Goal: Use online tool/utility: Utilize a website feature to perform a specific function

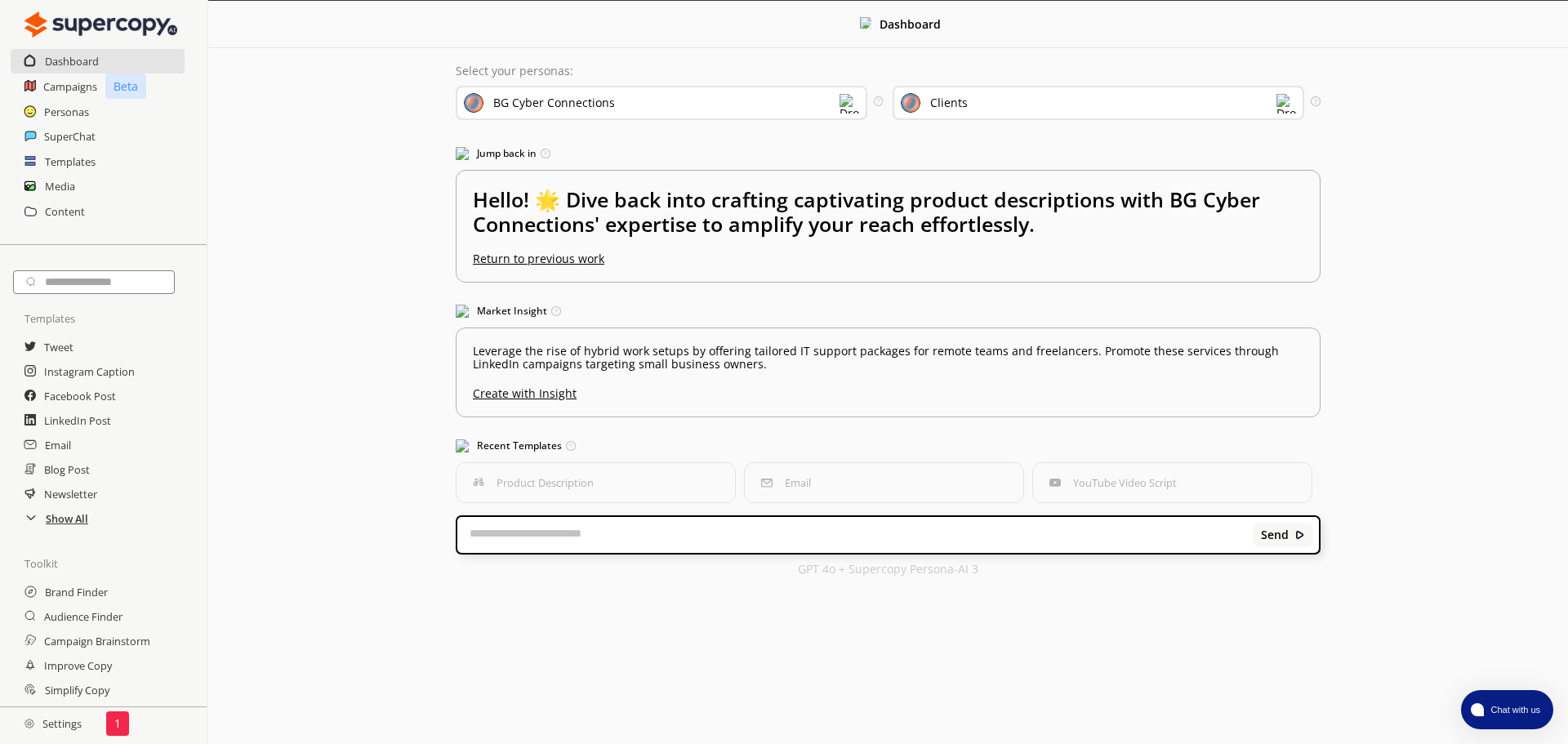
click at [65, 529] on h2 "Show All" at bounding box center [67, 518] width 42 height 25
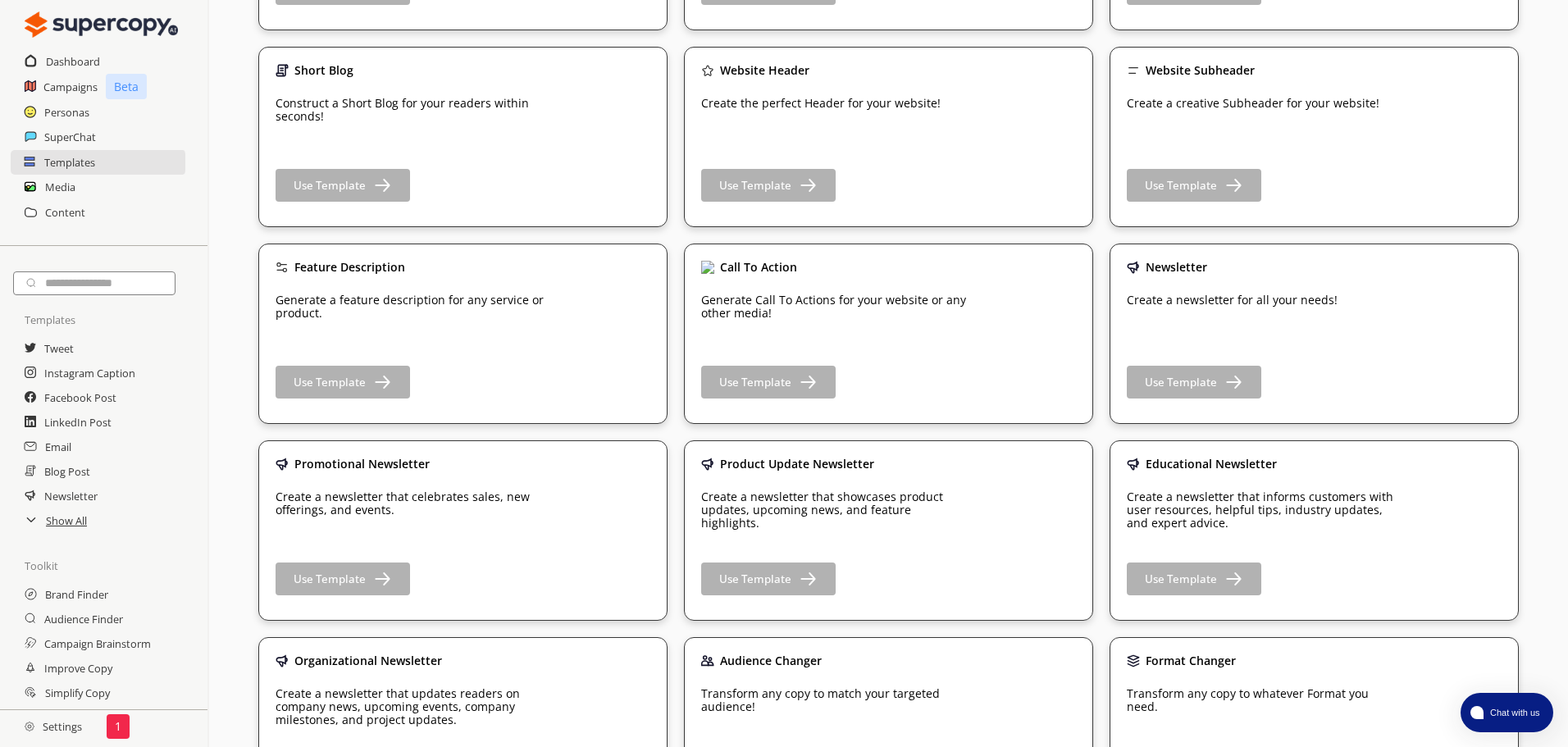
scroll to position [903, 0]
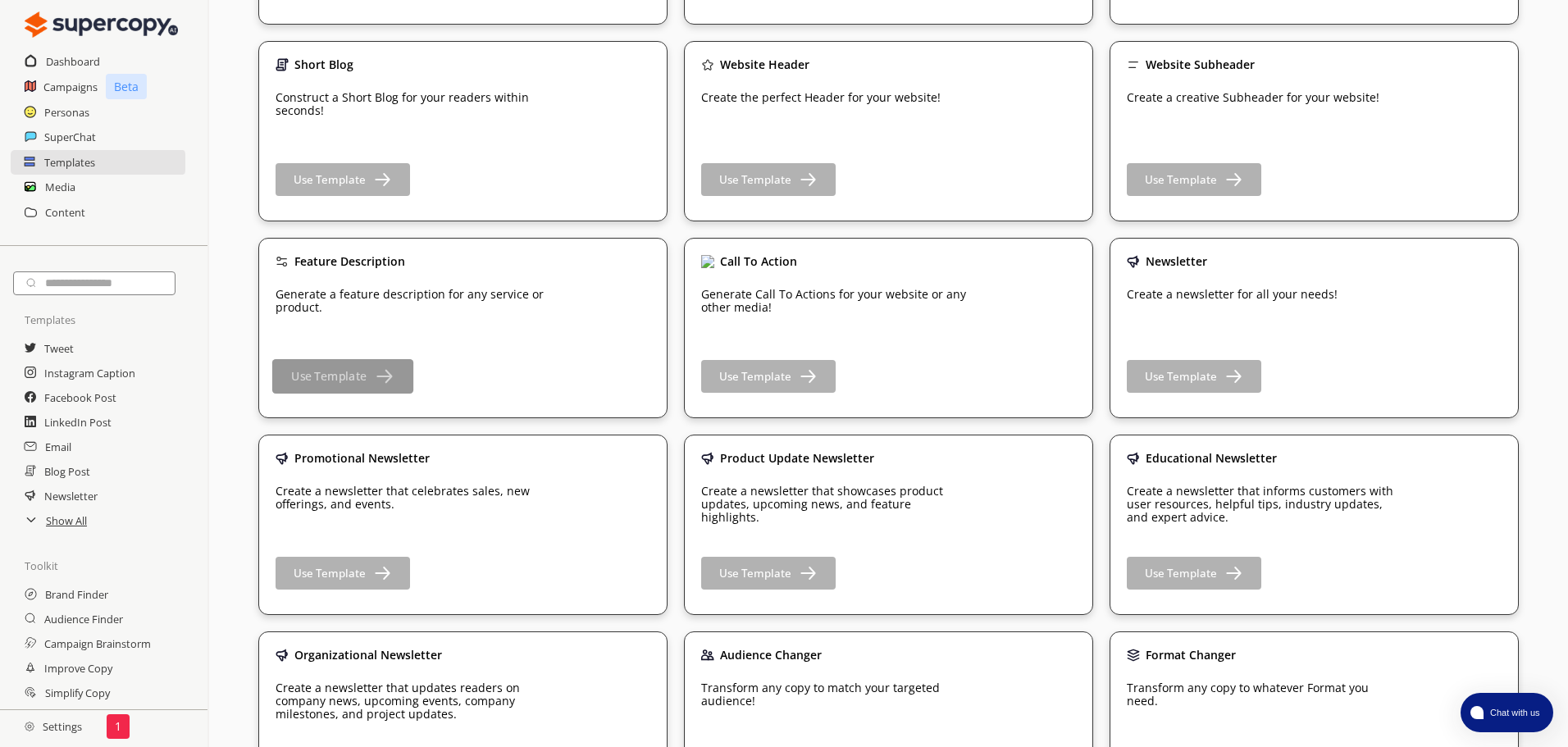
click at [381, 375] on img "button" at bounding box center [383, 376] width 20 height 20
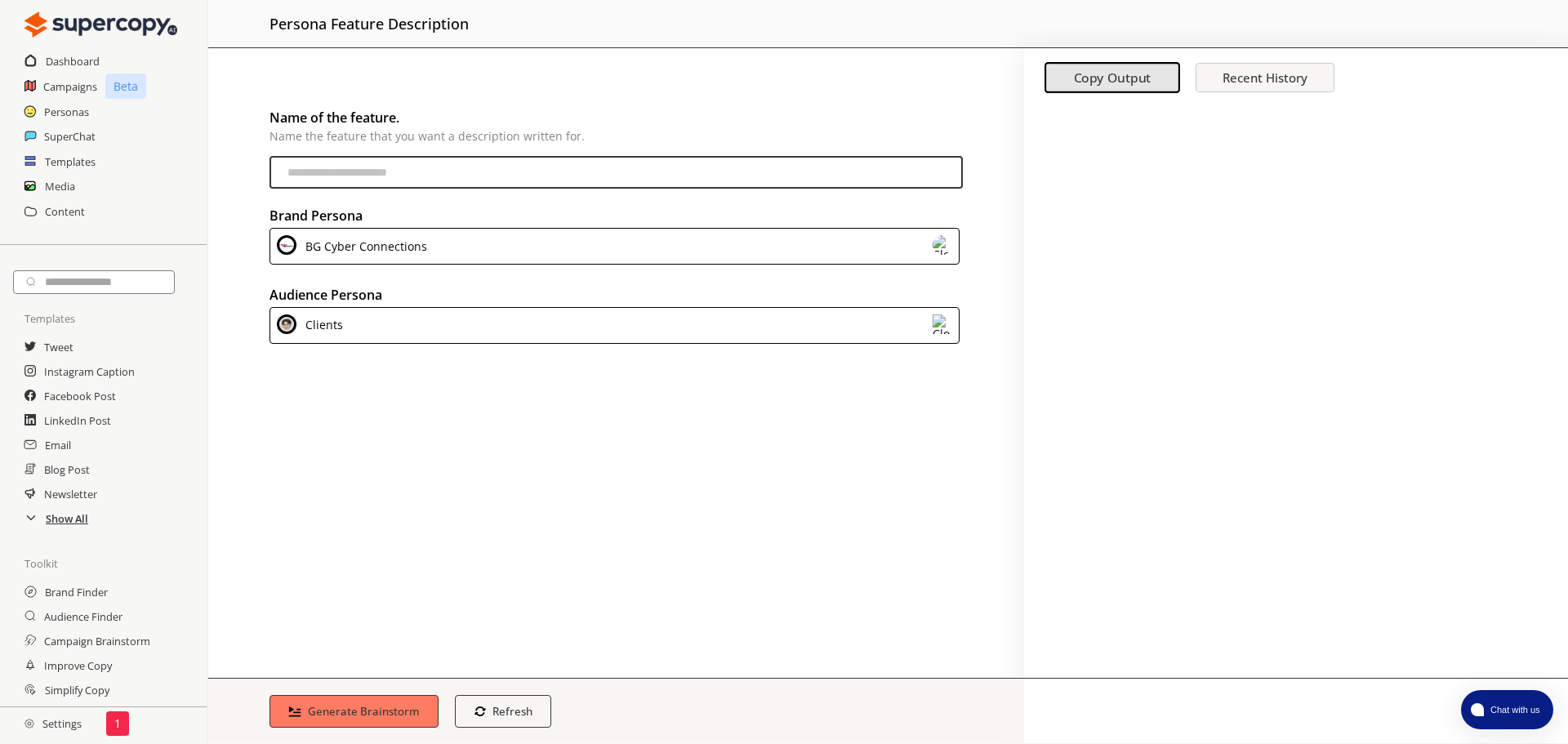
click at [69, 525] on h2 "Show All" at bounding box center [67, 518] width 42 height 25
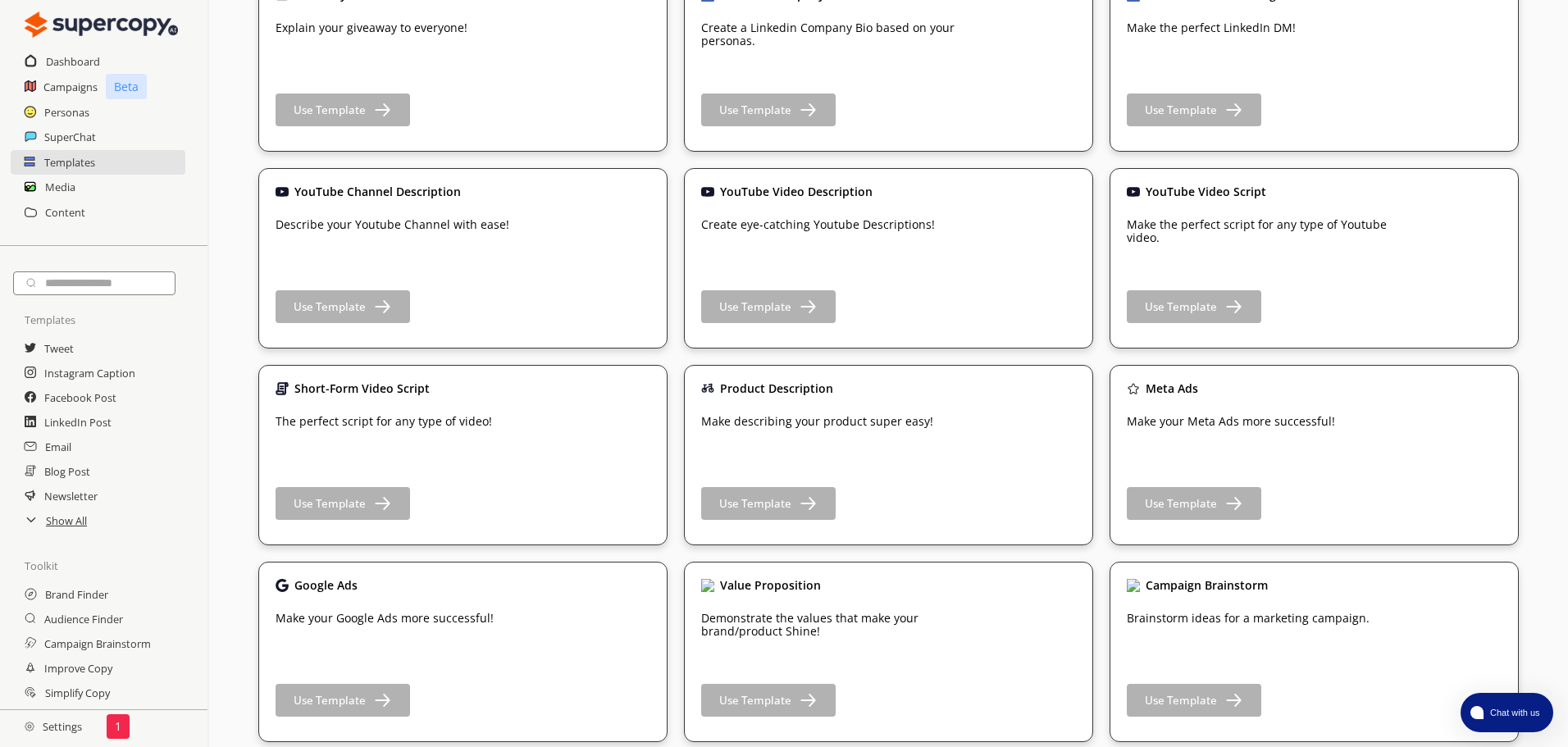
scroll to position [1969, 0]
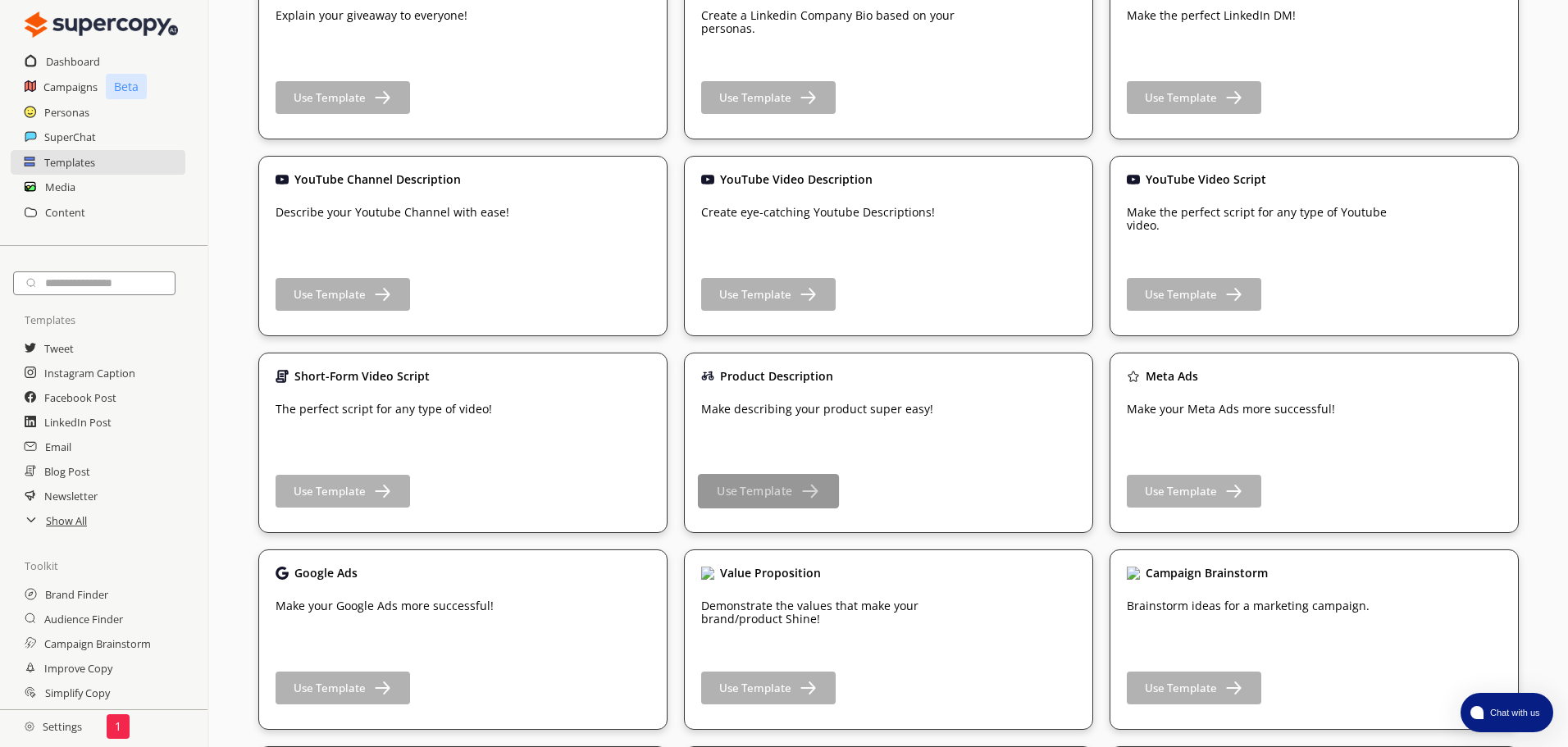
click at [781, 493] on b "Use Template" at bounding box center [754, 491] width 76 height 15
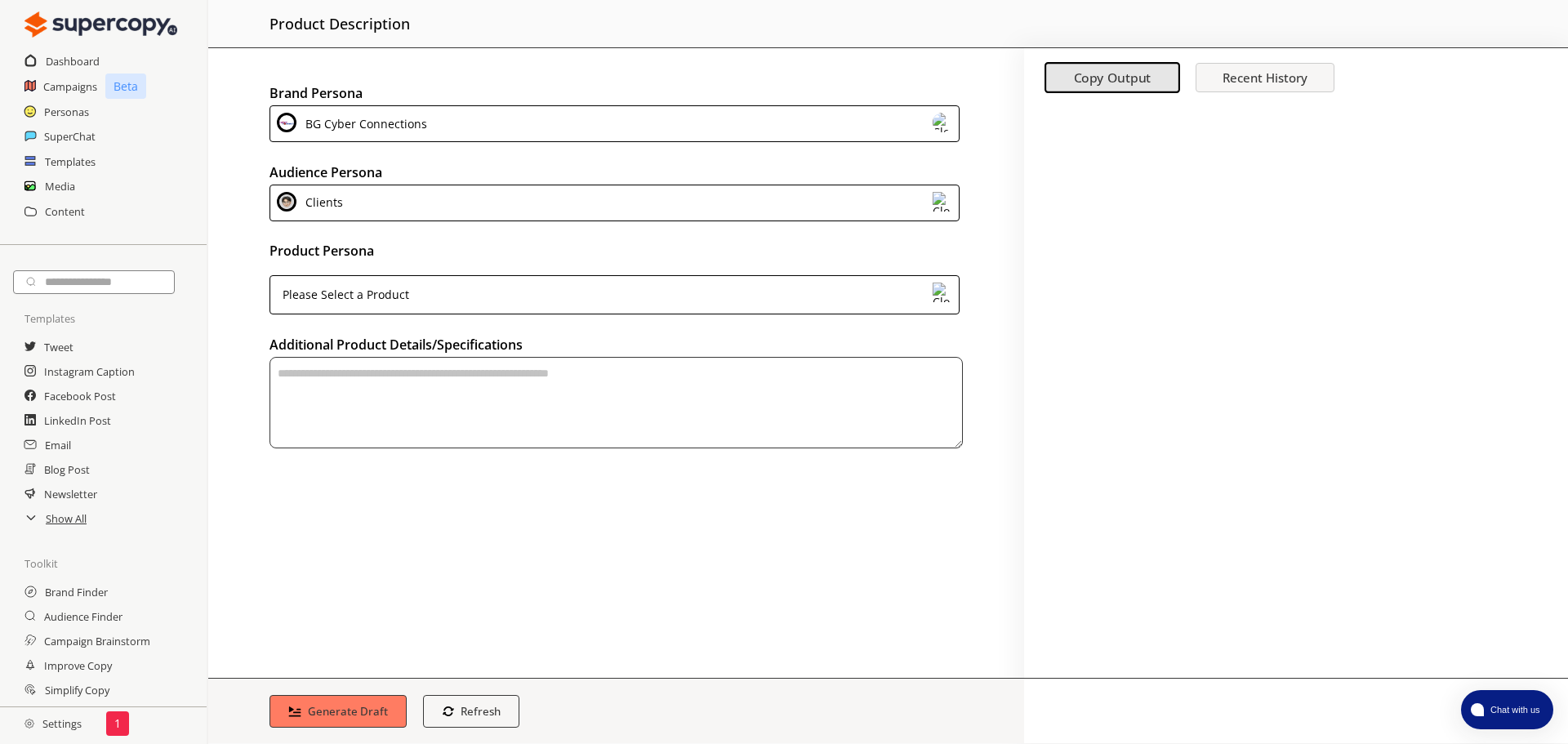
click at [588, 300] on div "Please Select a Product" at bounding box center [615, 295] width 690 height 39
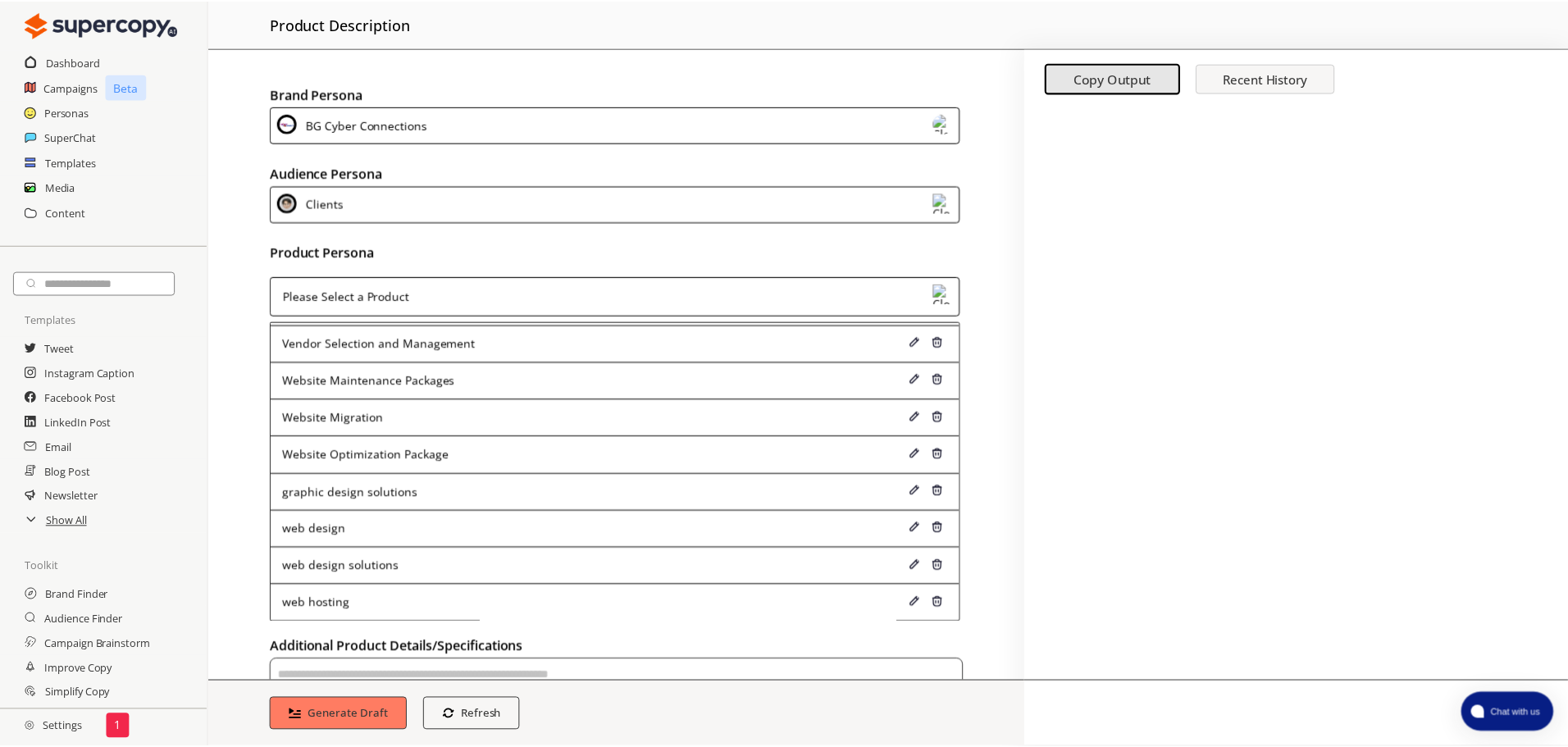
scroll to position [1079, 0]
click at [72, 165] on h2 "Templates" at bounding box center [71, 162] width 52 height 25
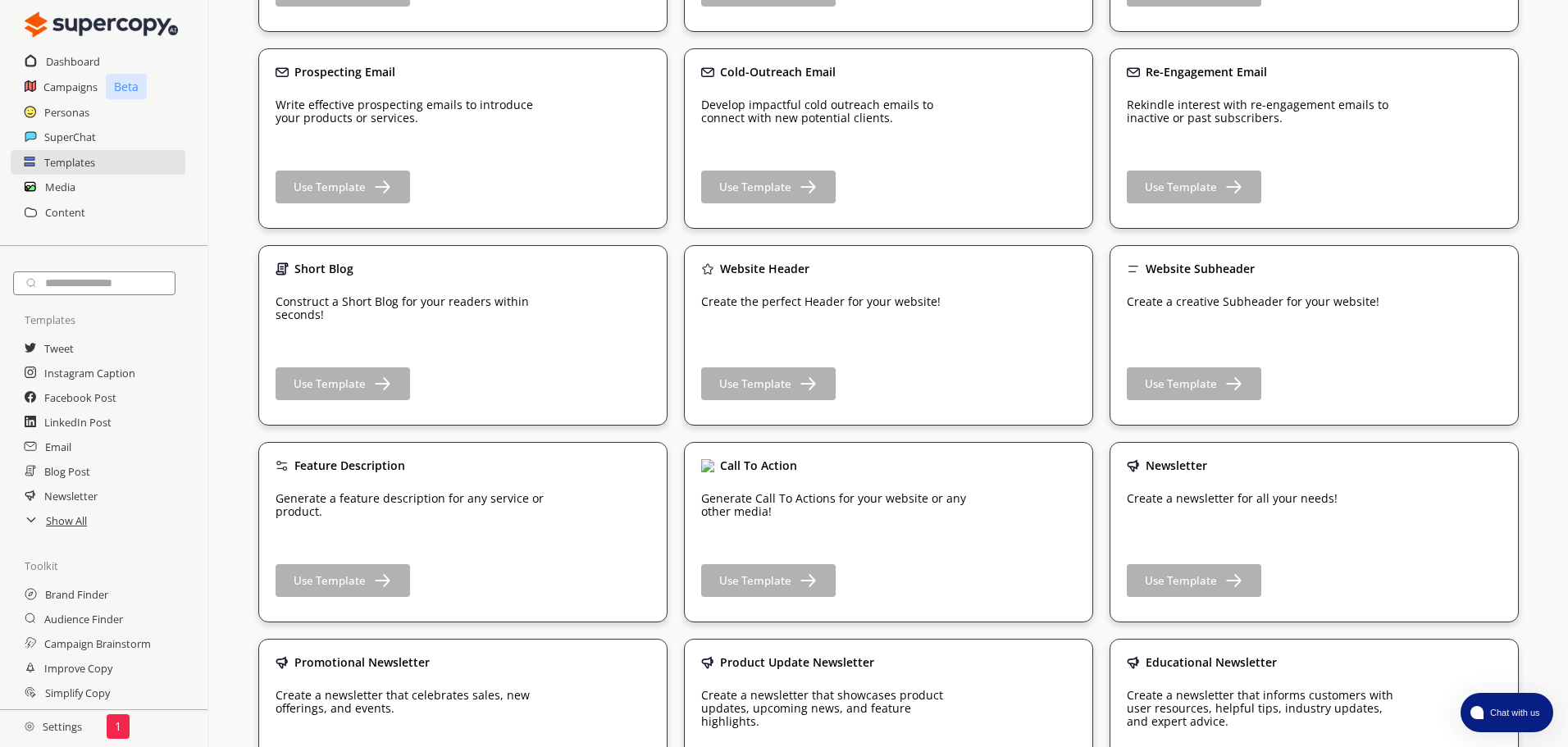
scroll to position [738, 0]
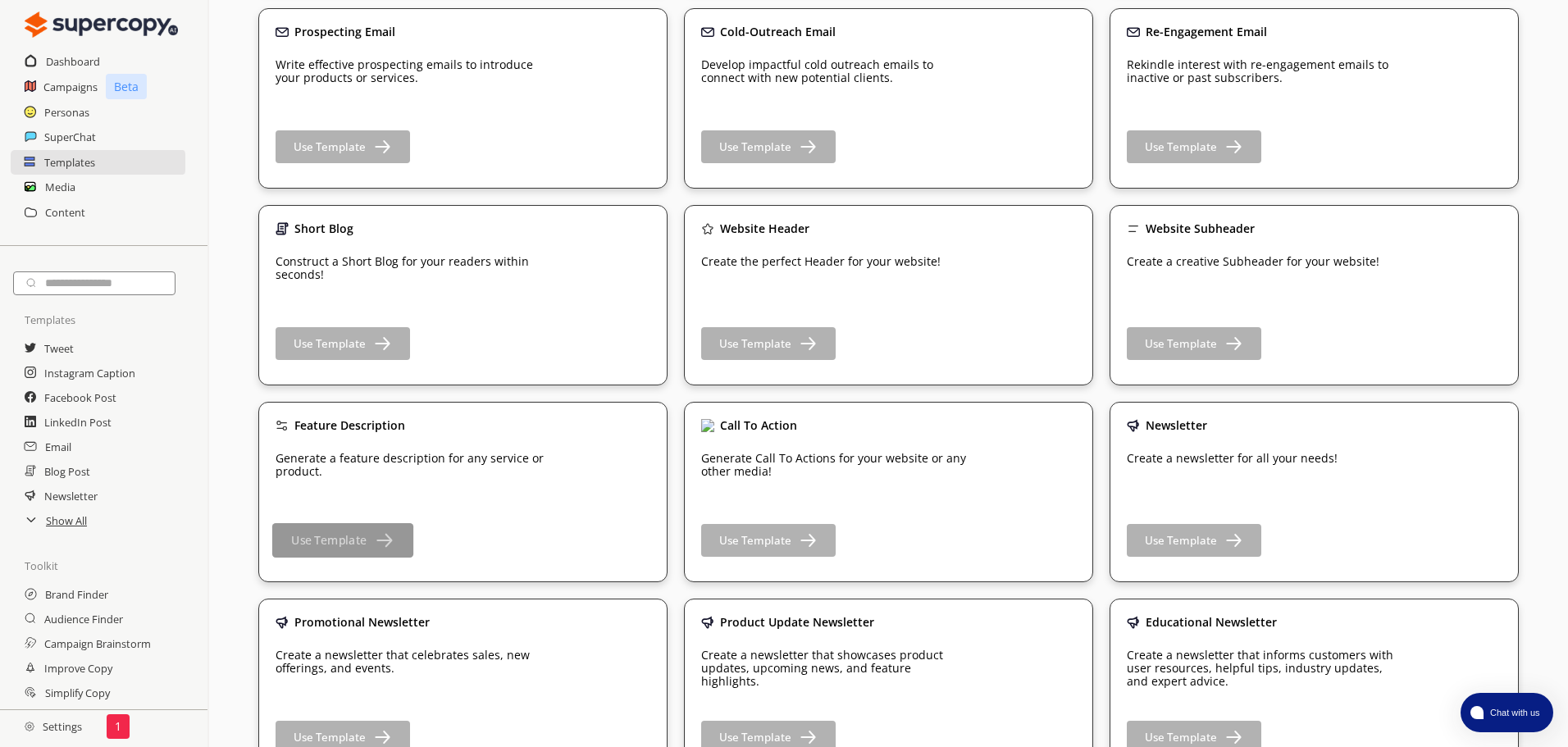
click at [392, 537] on img "button" at bounding box center [383, 540] width 20 height 20
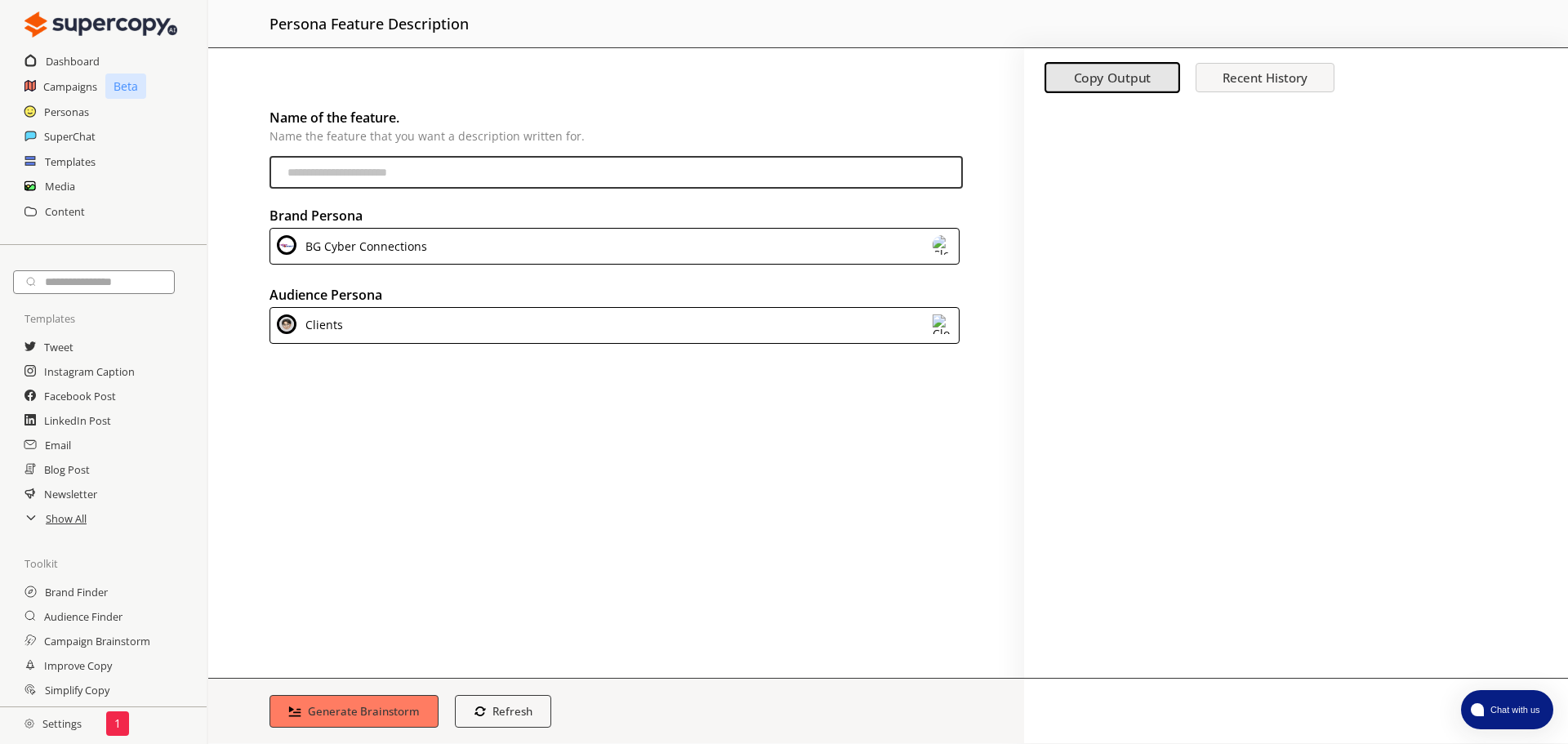
click at [486, 177] on input "featureName-input" at bounding box center [617, 172] width 694 height 33
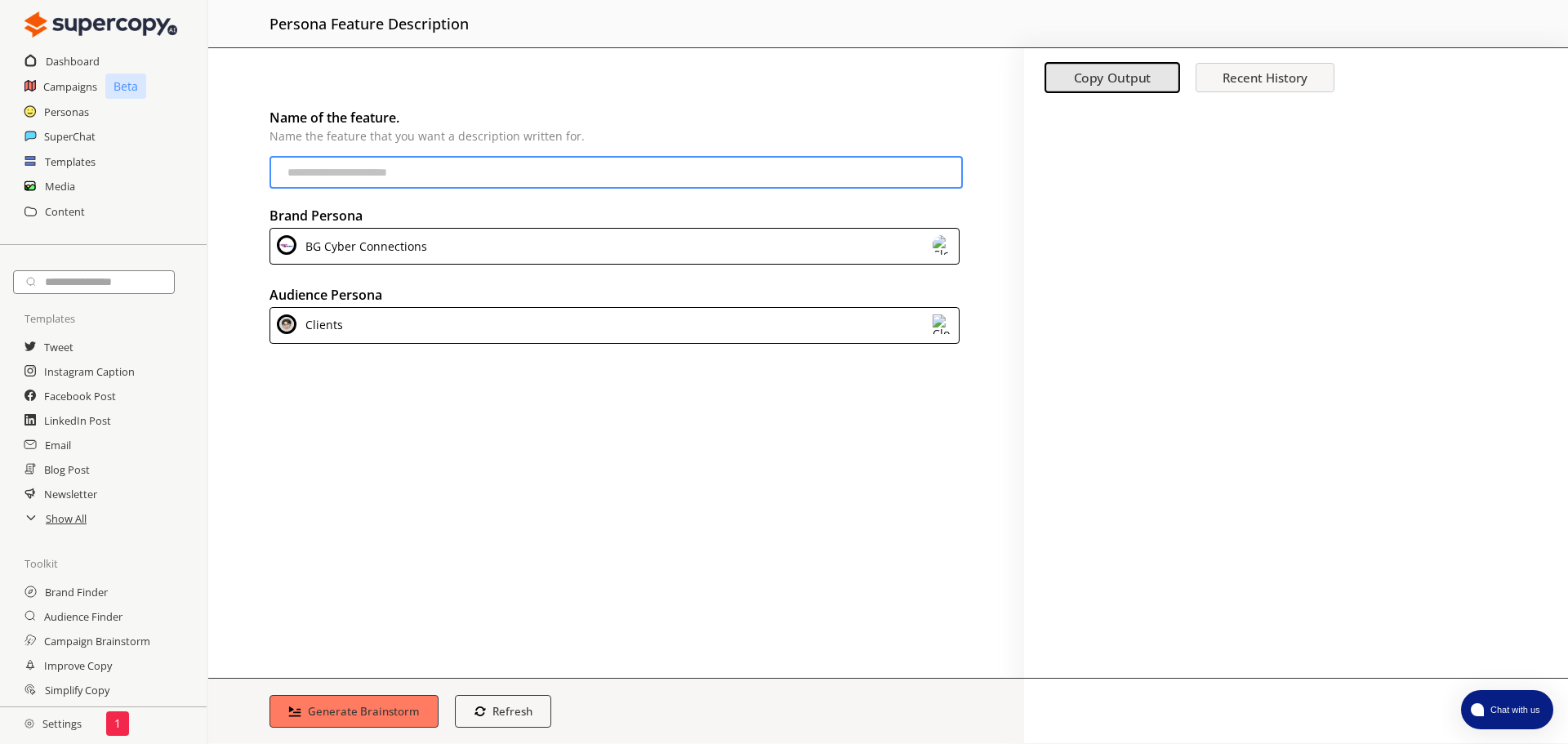
paste input "**********"
type input "**********"
click at [371, 702] on button "Generate Brainstorm" at bounding box center [354, 712] width 177 height 34
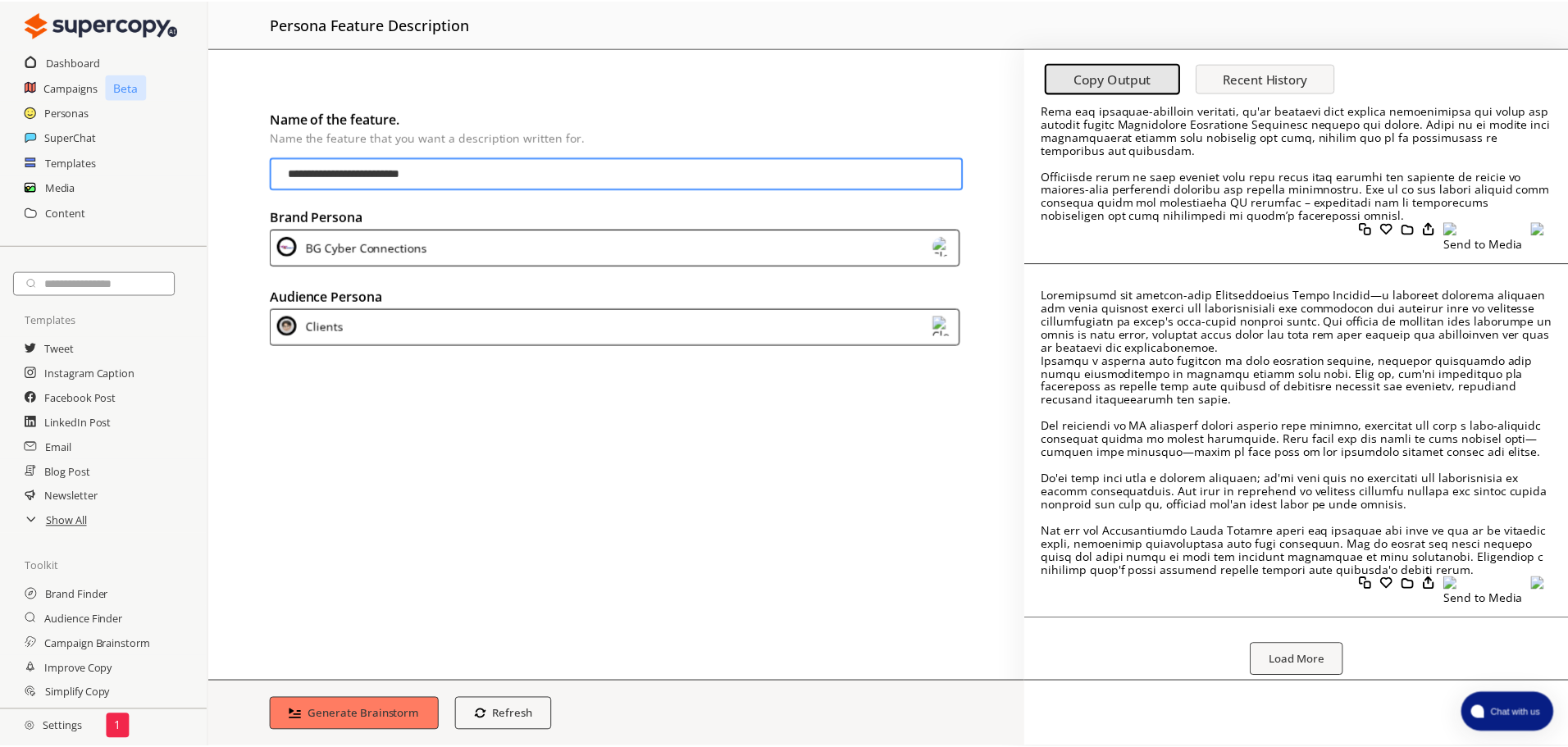
scroll to position [1401, 0]
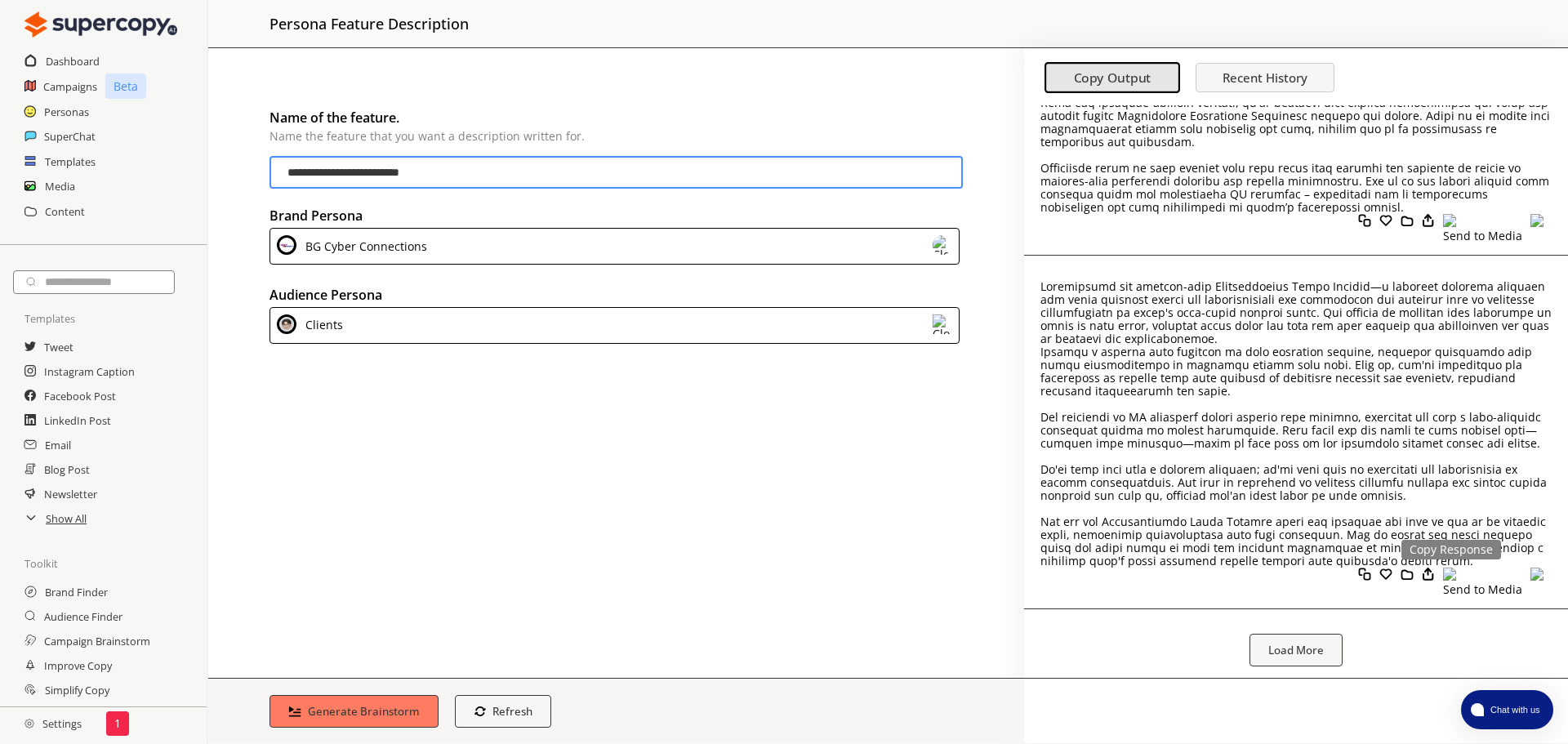
click at [1360, 568] on img at bounding box center [1364, 573] width 13 height 13
click at [1359, 568] on img at bounding box center [1364, 573] width 13 height 13
click at [77, 110] on h2 "Personas" at bounding box center [67, 112] width 46 height 25
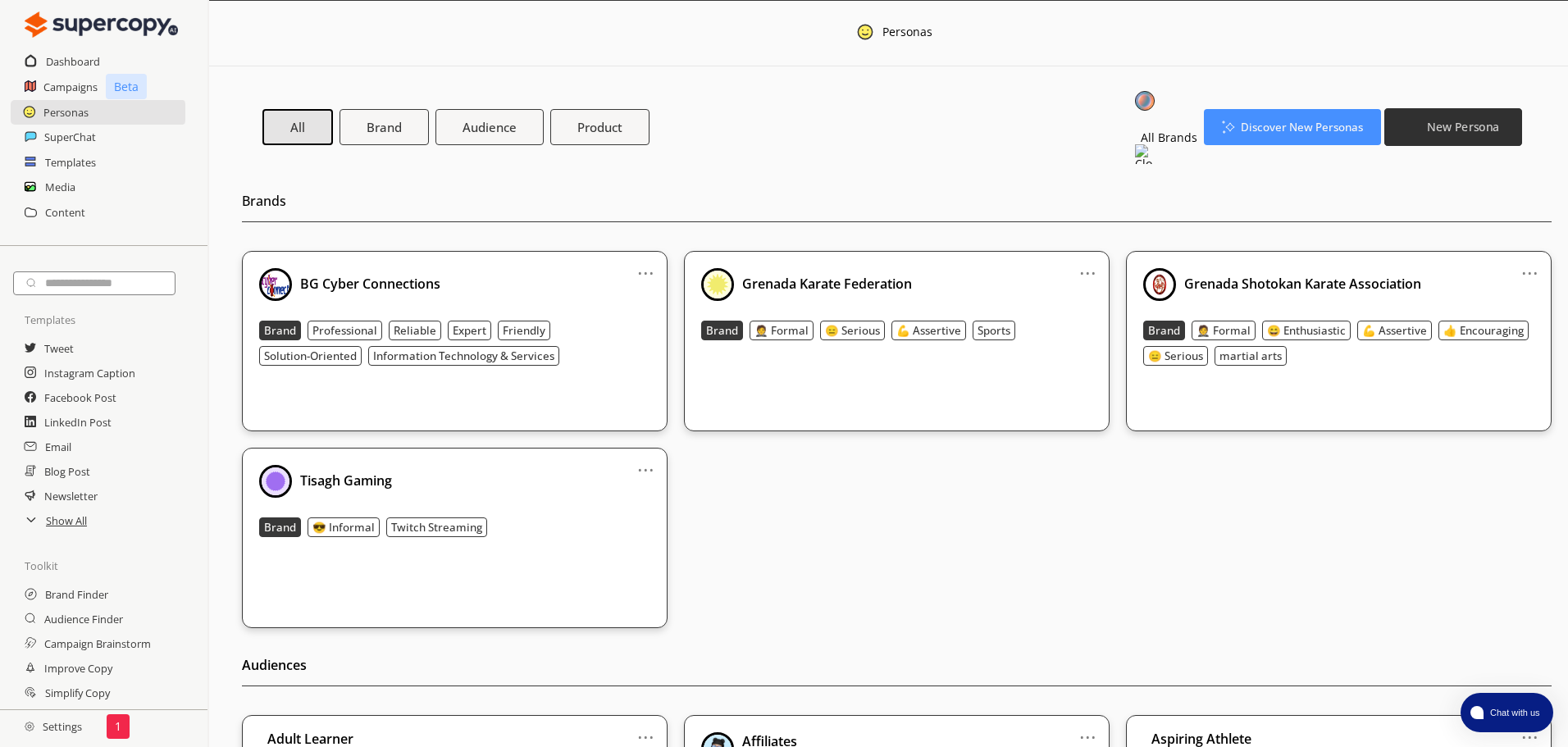
click at [1452, 120] on b "New Persona" at bounding box center [1462, 128] width 72 height 15
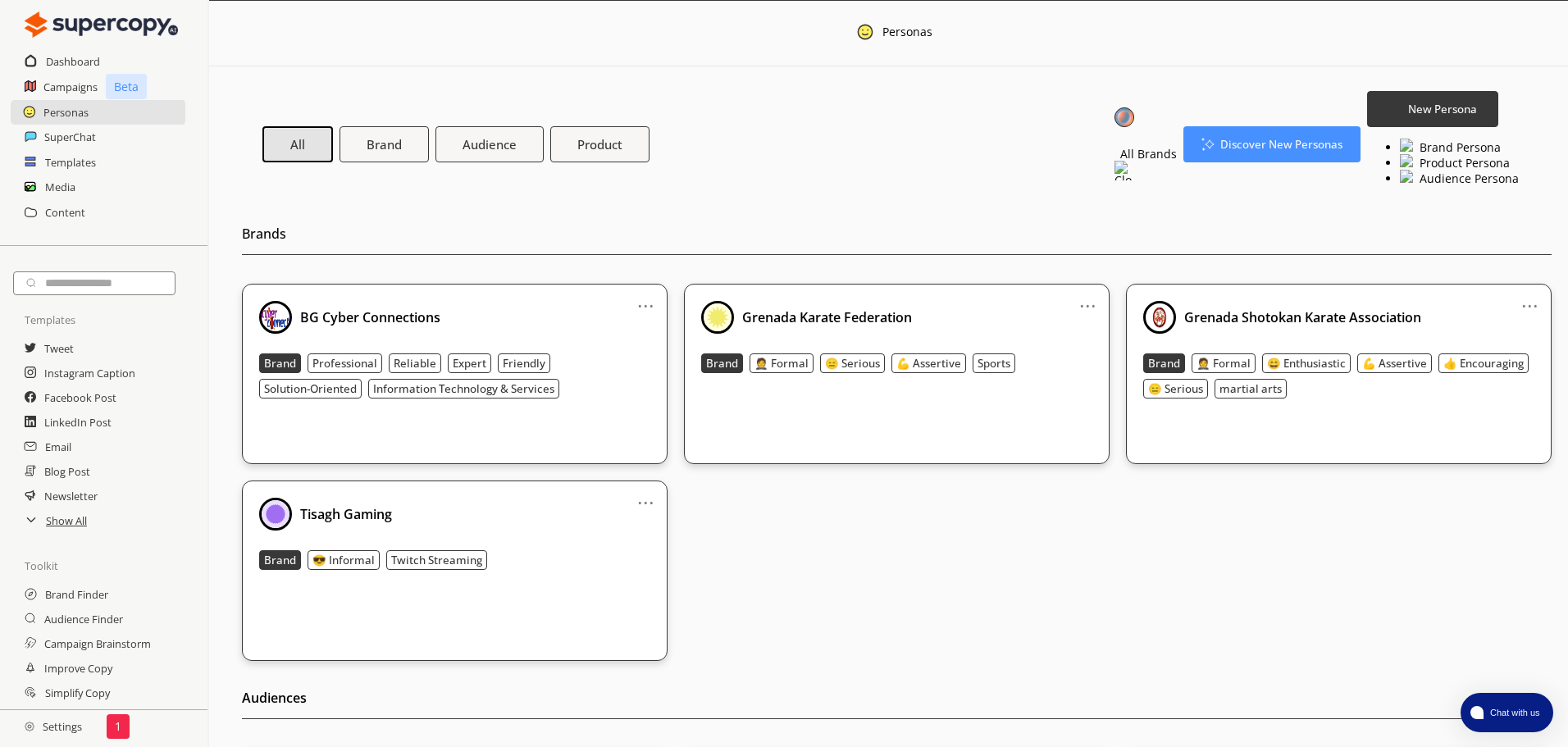
click at [1438, 170] on li "Product Persona" at bounding box center [1459, 162] width 119 height 15
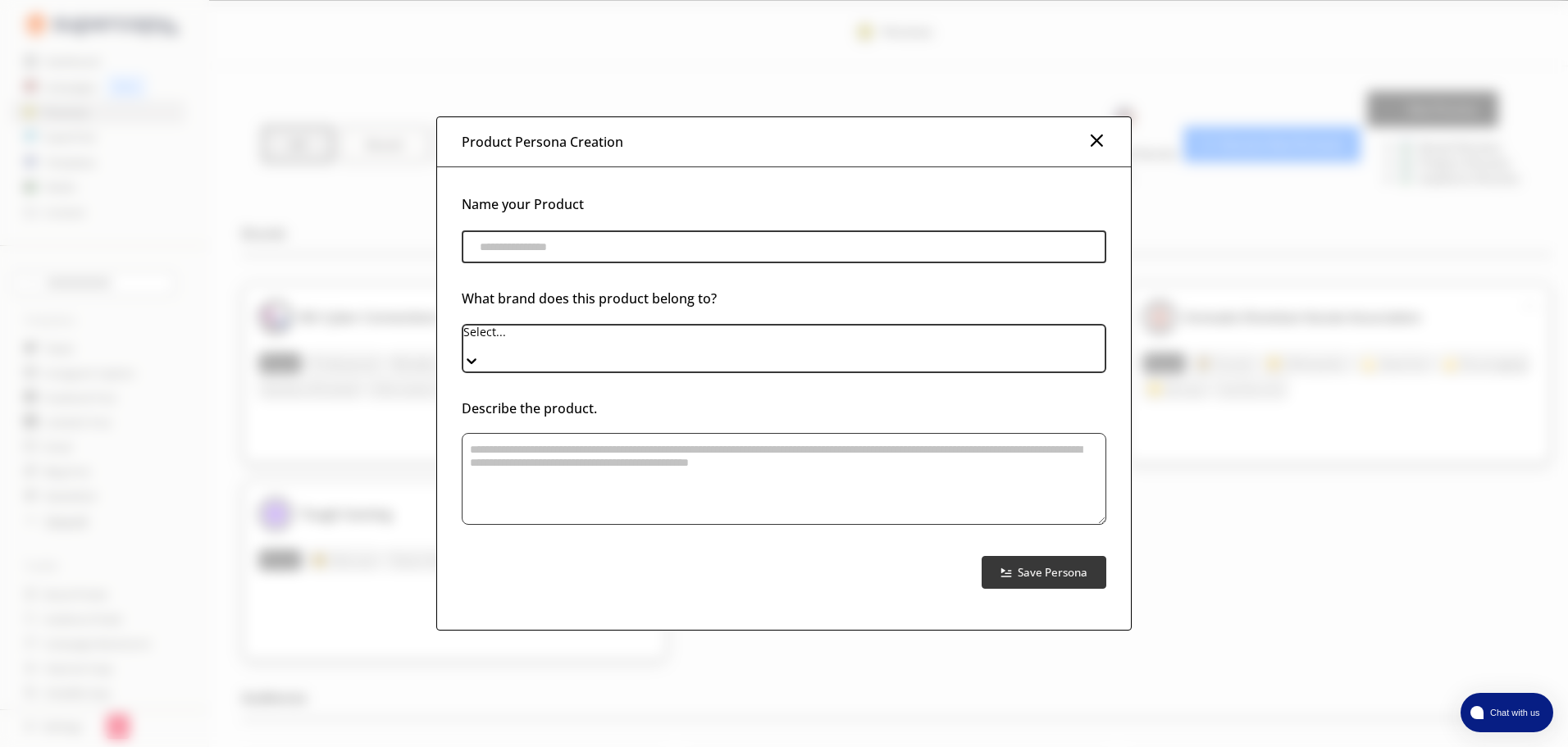
click at [787, 247] on input "product-persona-input-input" at bounding box center [783, 247] width 644 height 33
paste input "**********"
type input "**********"
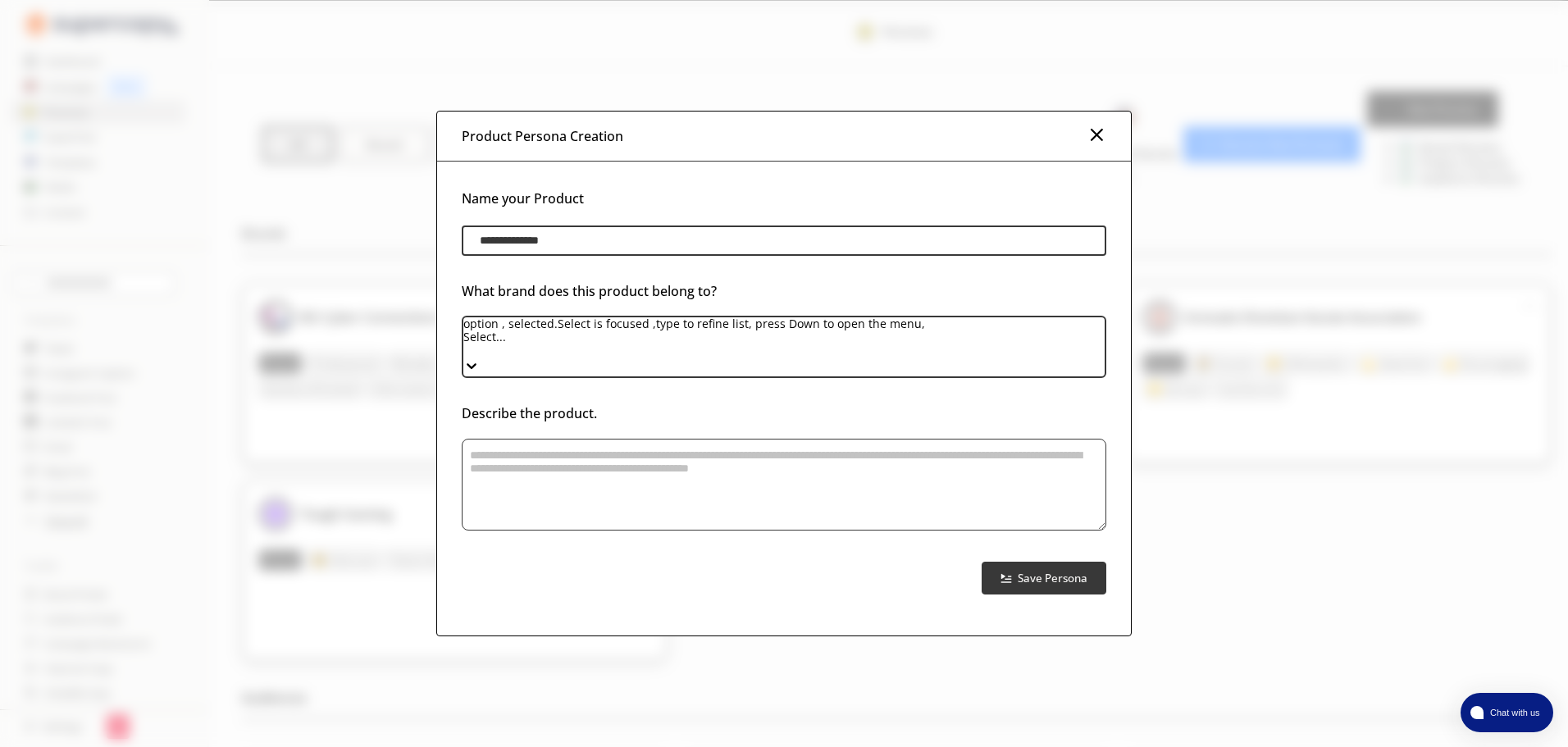
click at [657, 362] on div "Select..." at bounding box center [783, 353] width 641 height 46
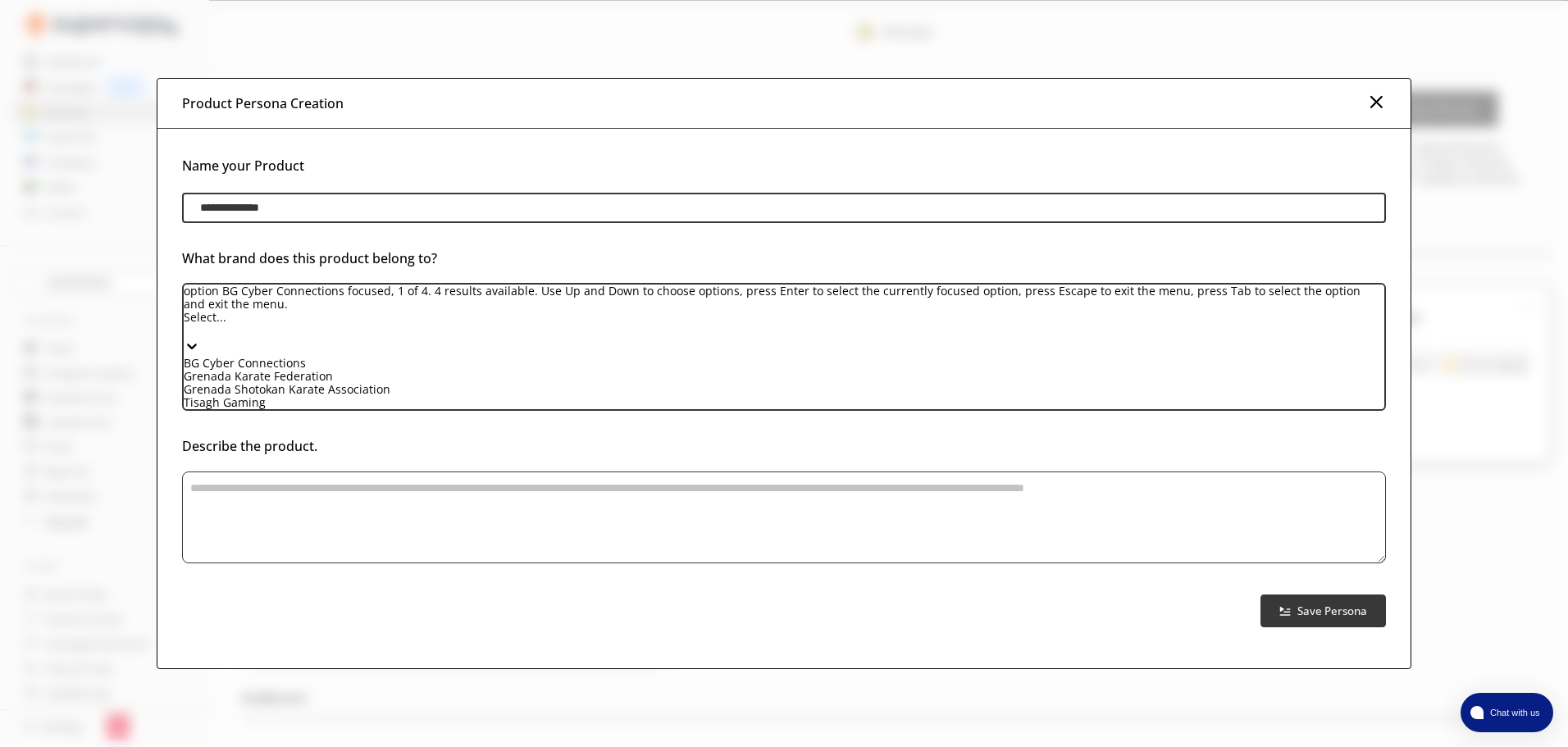
click at [596, 370] on div "BG Cyber Connections" at bounding box center [784, 363] width 1200 height 13
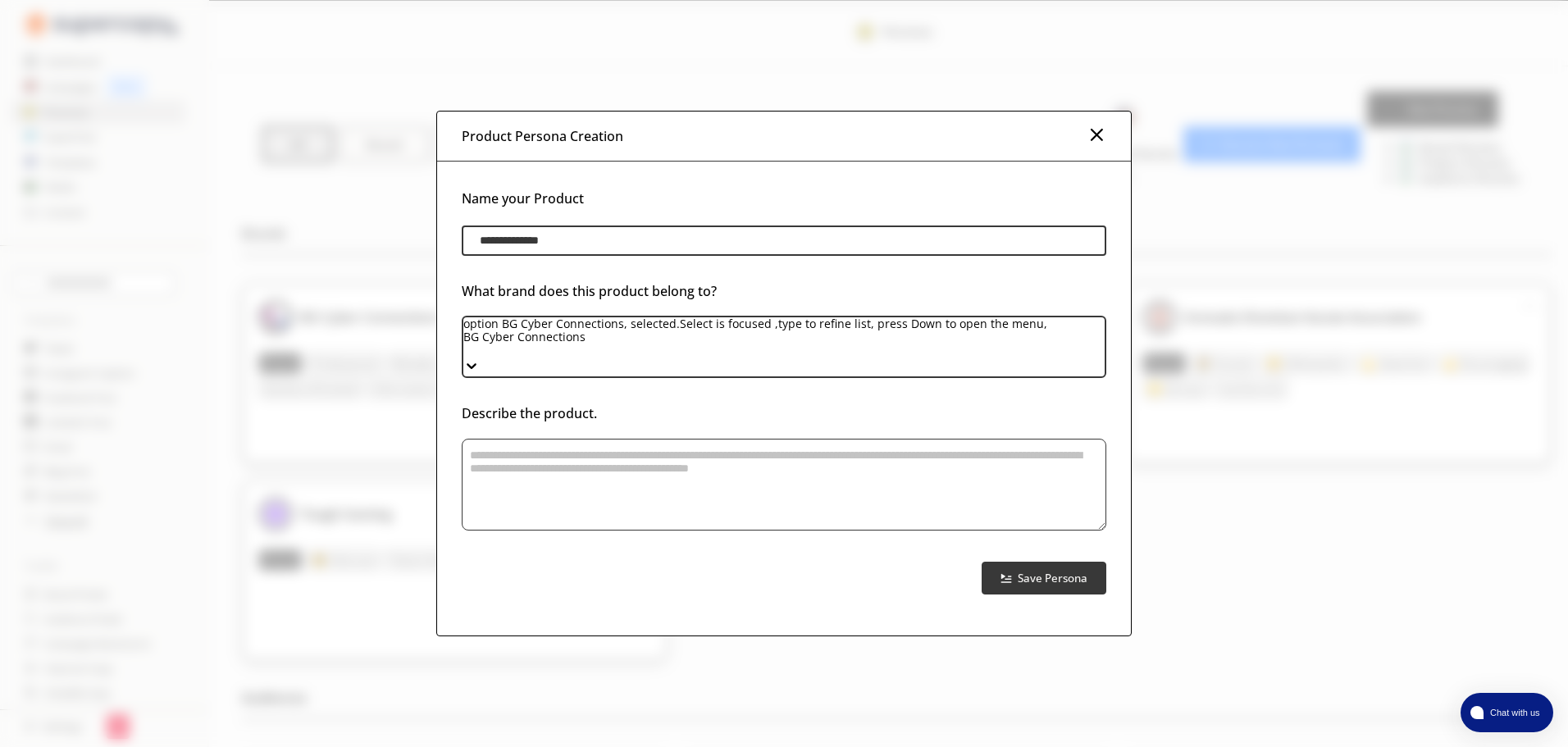
click at [595, 457] on textarea "product-persona-input-textarea" at bounding box center [783, 485] width 644 height 92
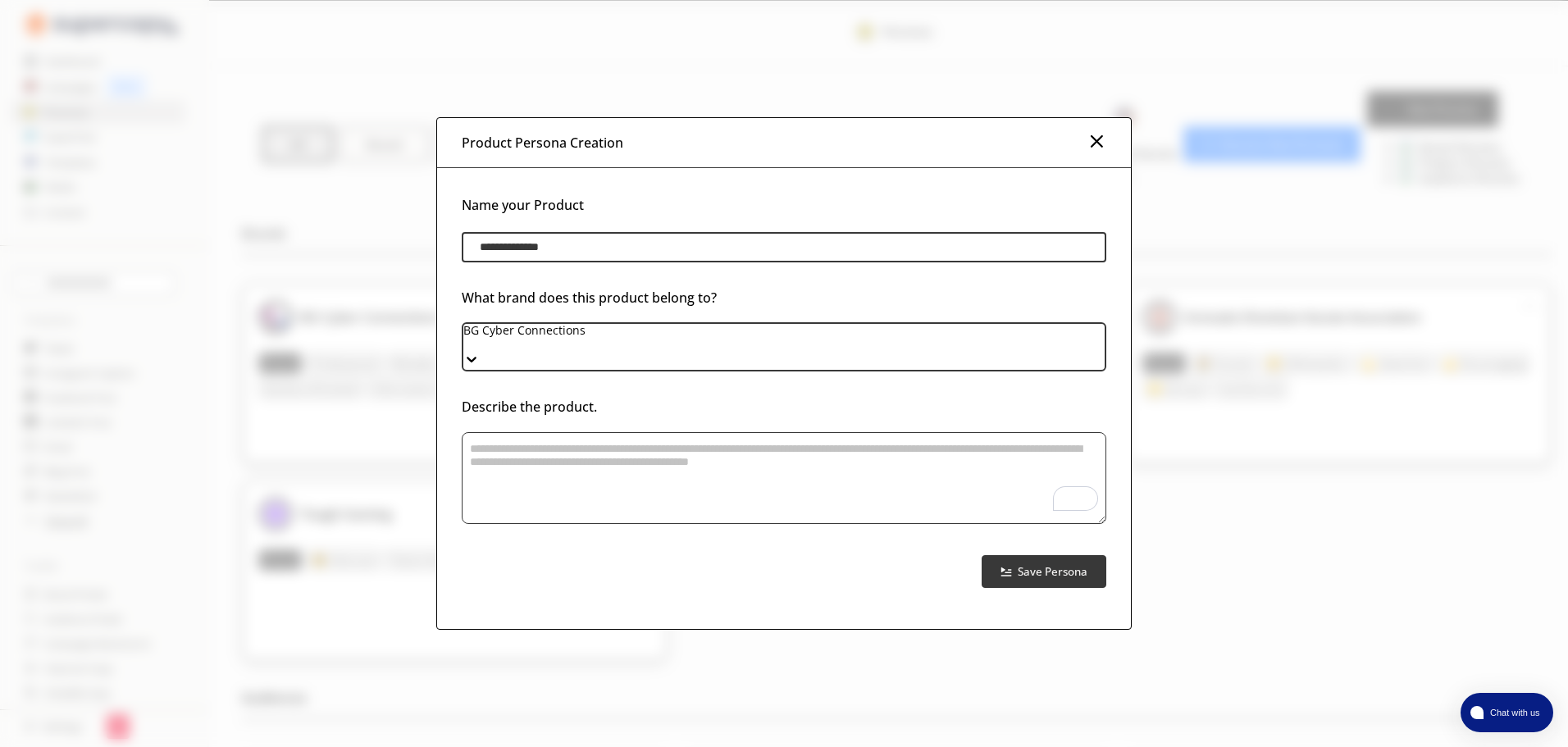
click at [963, 469] on textarea "To enrich screen reader interactions, please activate Accessibility in Grammarl…" at bounding box center [783, 479] width 644 height 92
paste textarea "**********"
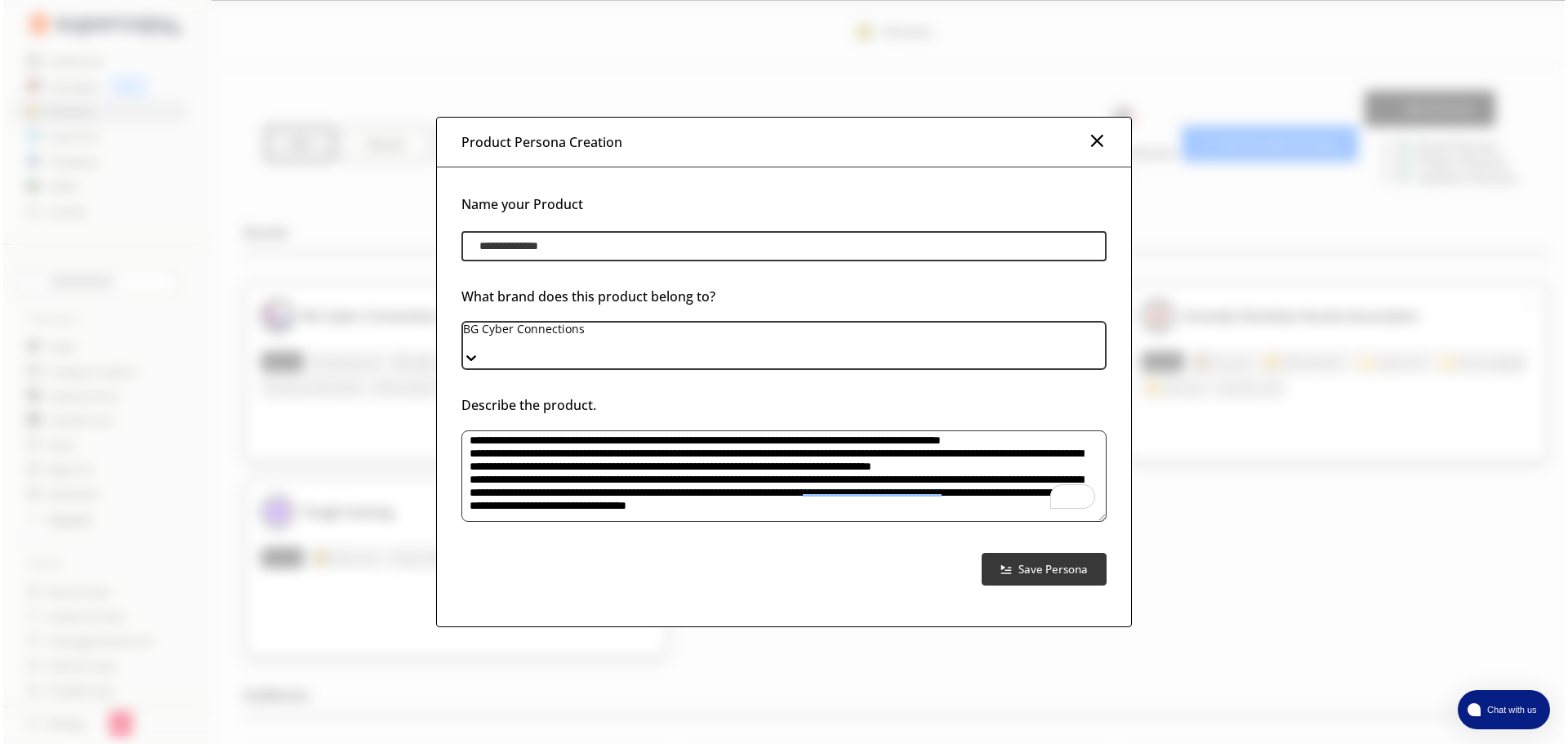
scroll to position [150, 0]
type textarea "**********"
click at [1032, 563] on b "Save Persona" at bounding box center [1050, 569] width 73 height 15
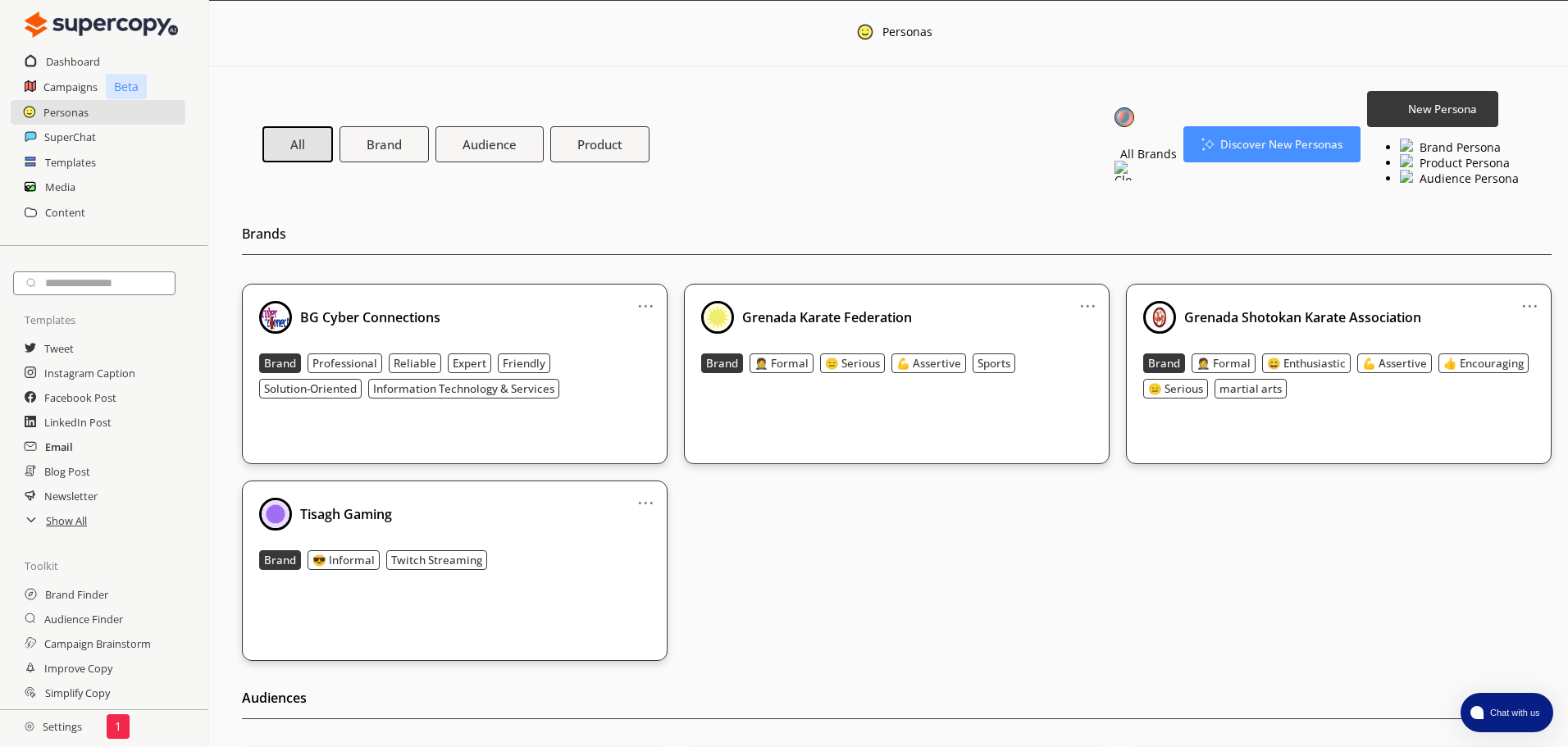
click at [56, 449] on h2 "Email" at bounding box center [59, 446] width 28 height 25
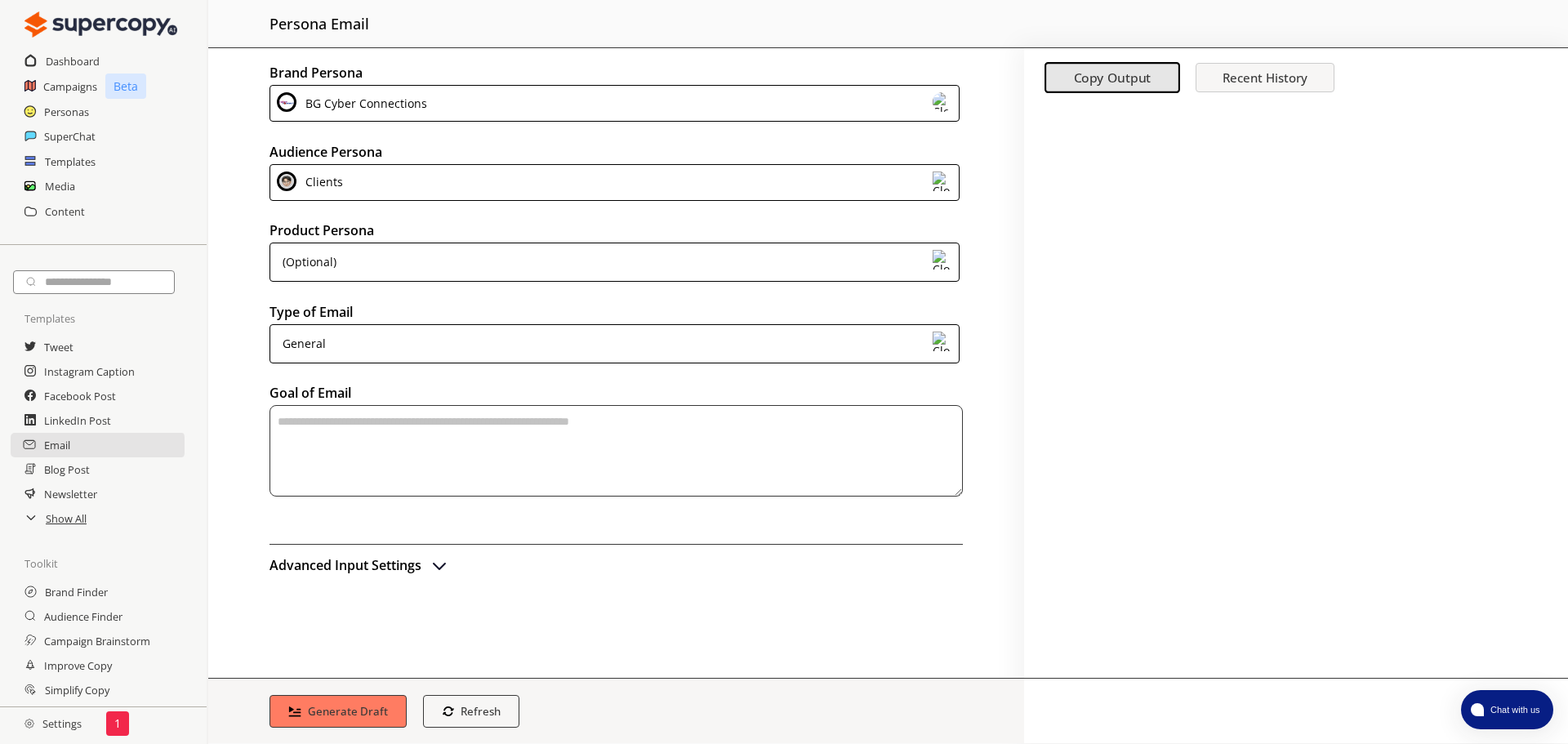
click at [427, 252] on div "(Optional)" at bounding box center [615, 262] width 690 height 39
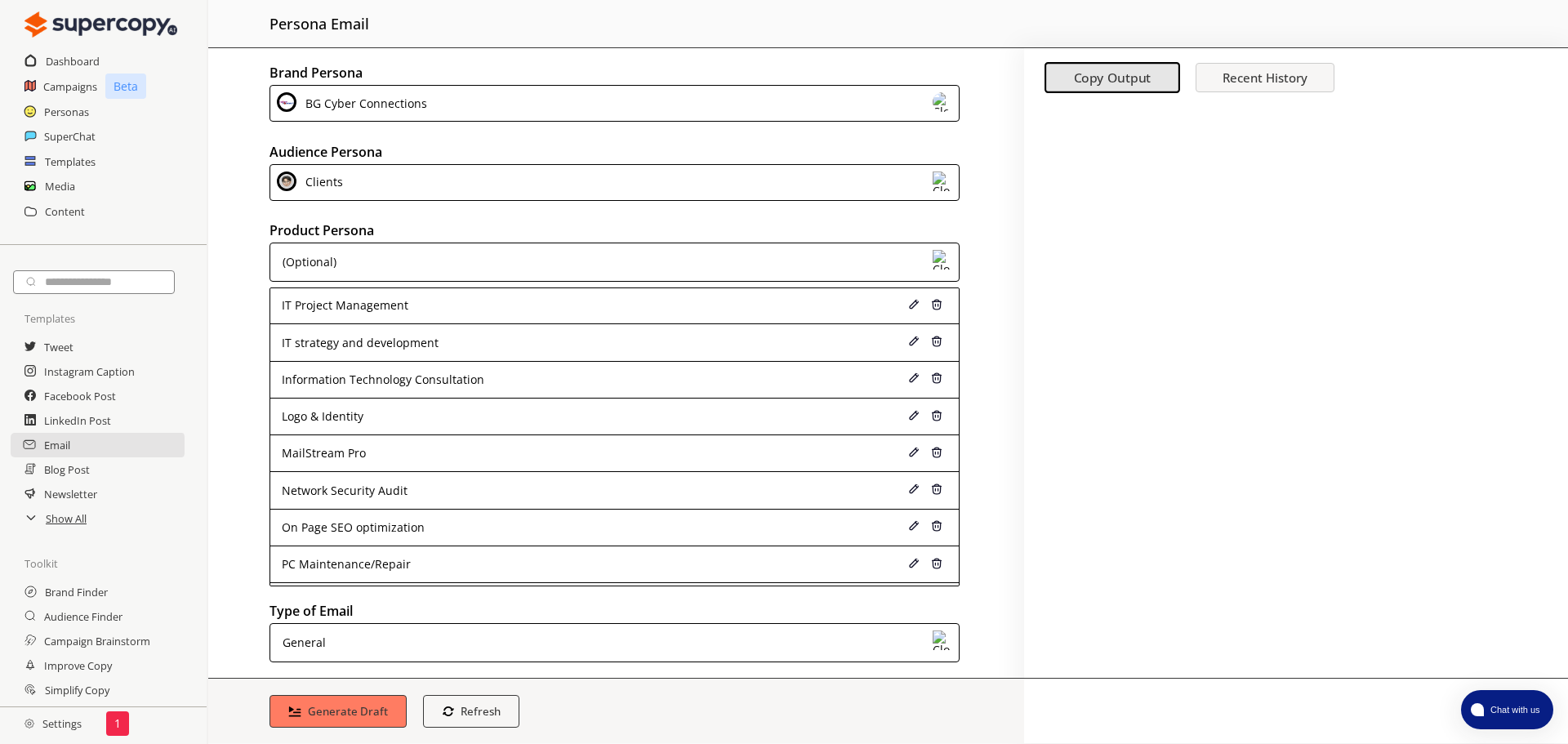
scroll to position [409, 0]
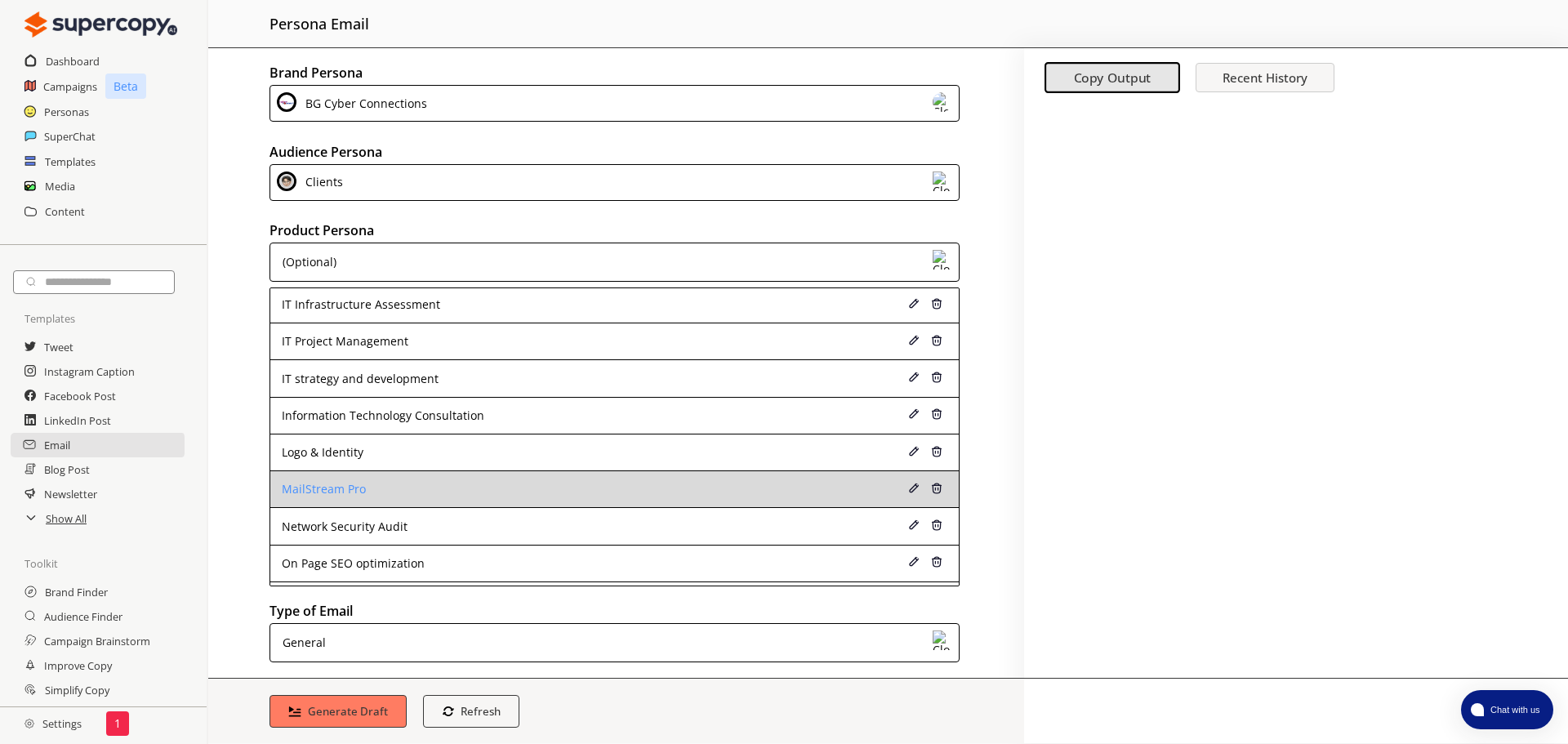
click at [433, 500] on li "MailStream Pro" at bounding box center [615, 489] width 689 height 36
click at [303, 501] on li "MailStream Pro" at bounding box center [615, 489] width 689 height 36
click at [336, 487] on div "MailStream Pro" at bounding box center [552, 489] width 542 height 13
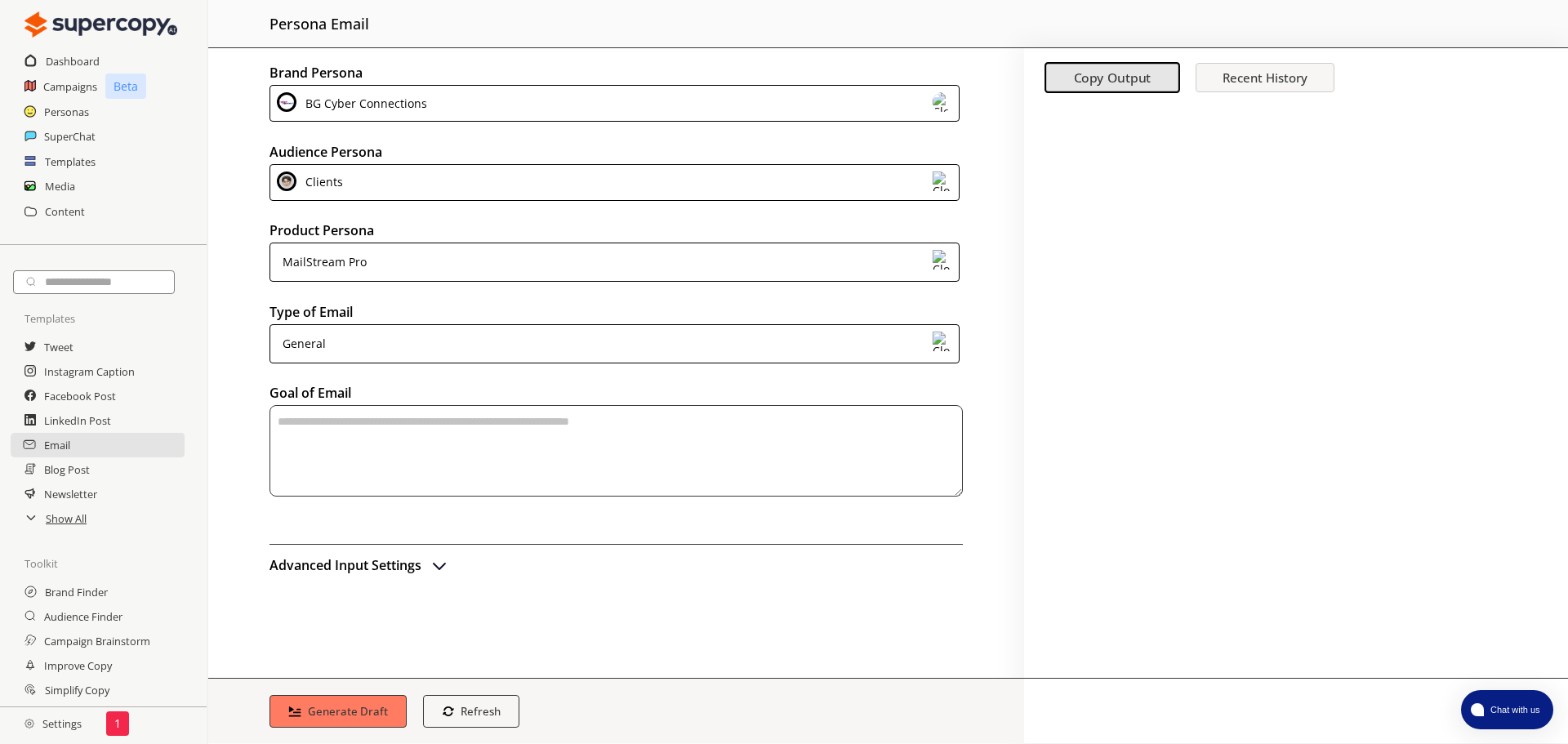
click at [422, 337] on div "General" at bounding box center [615, 344] width 690 height 39
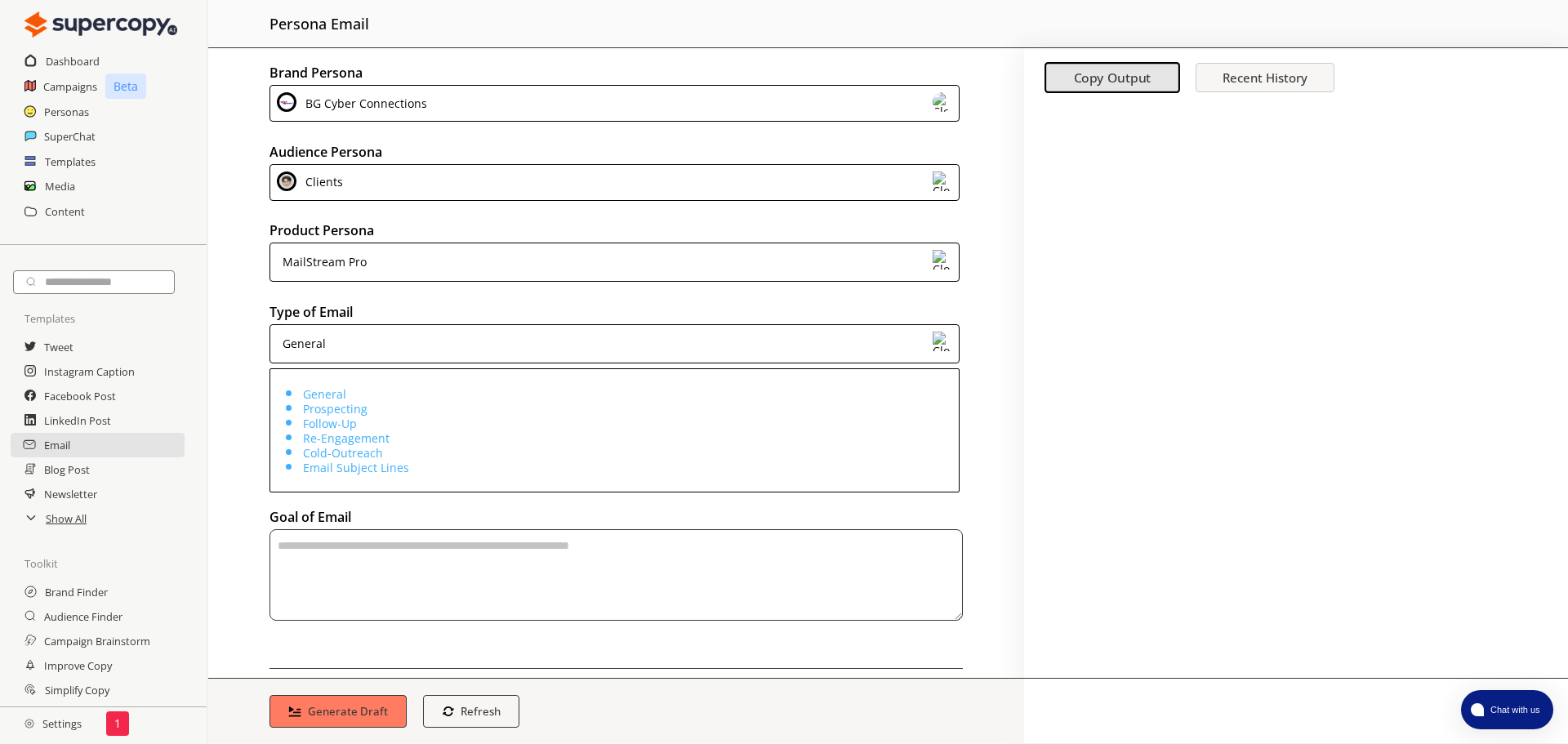
click at [378, 460] on li "Cold-Outreach" at bounding box center [630, 452] width 656 height 14
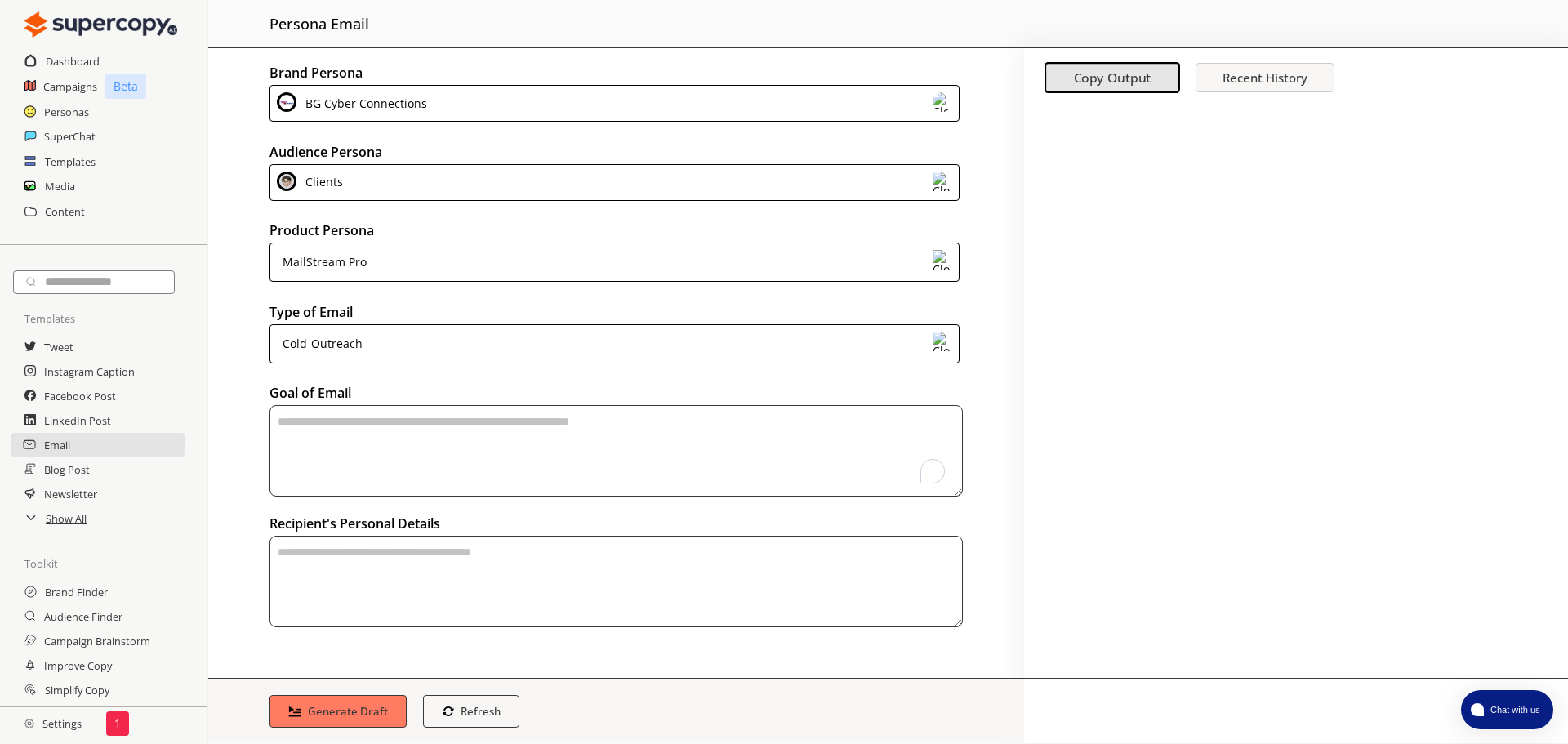
click at [458, 456] on textarea "To enrich screen reader interactions, please activate Accessibility in Grammarl…" at bounding box center [617, 451] width 694 height 92
click at [441, 422] on textarea "**********" at bounding box center [612, 451] width 686 height 92
type textarea "**********"
click at [421, 601] on textarea "textarea-textarea" at bounding box center [617, 582] width 694 height 92
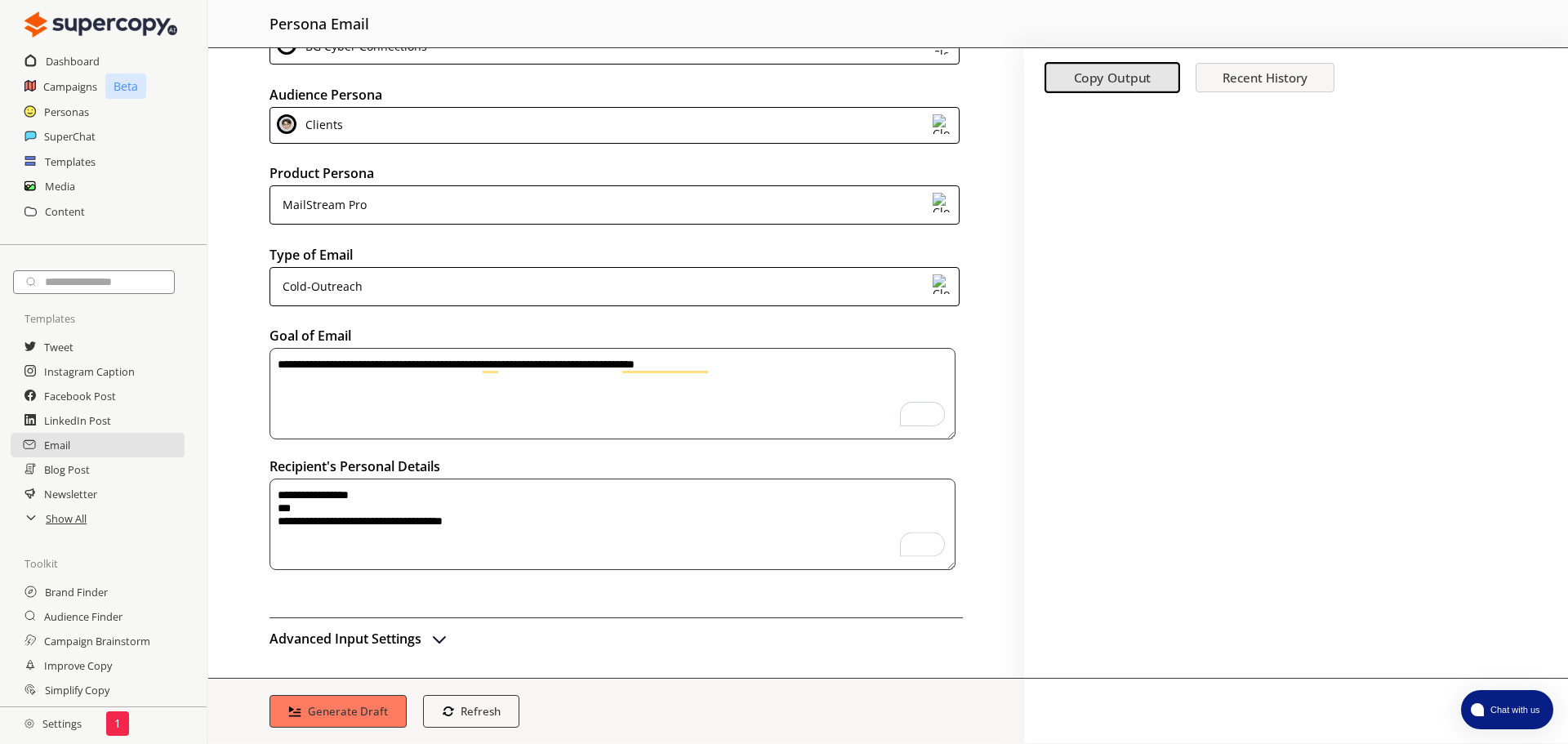
scroll to position [63, 0]
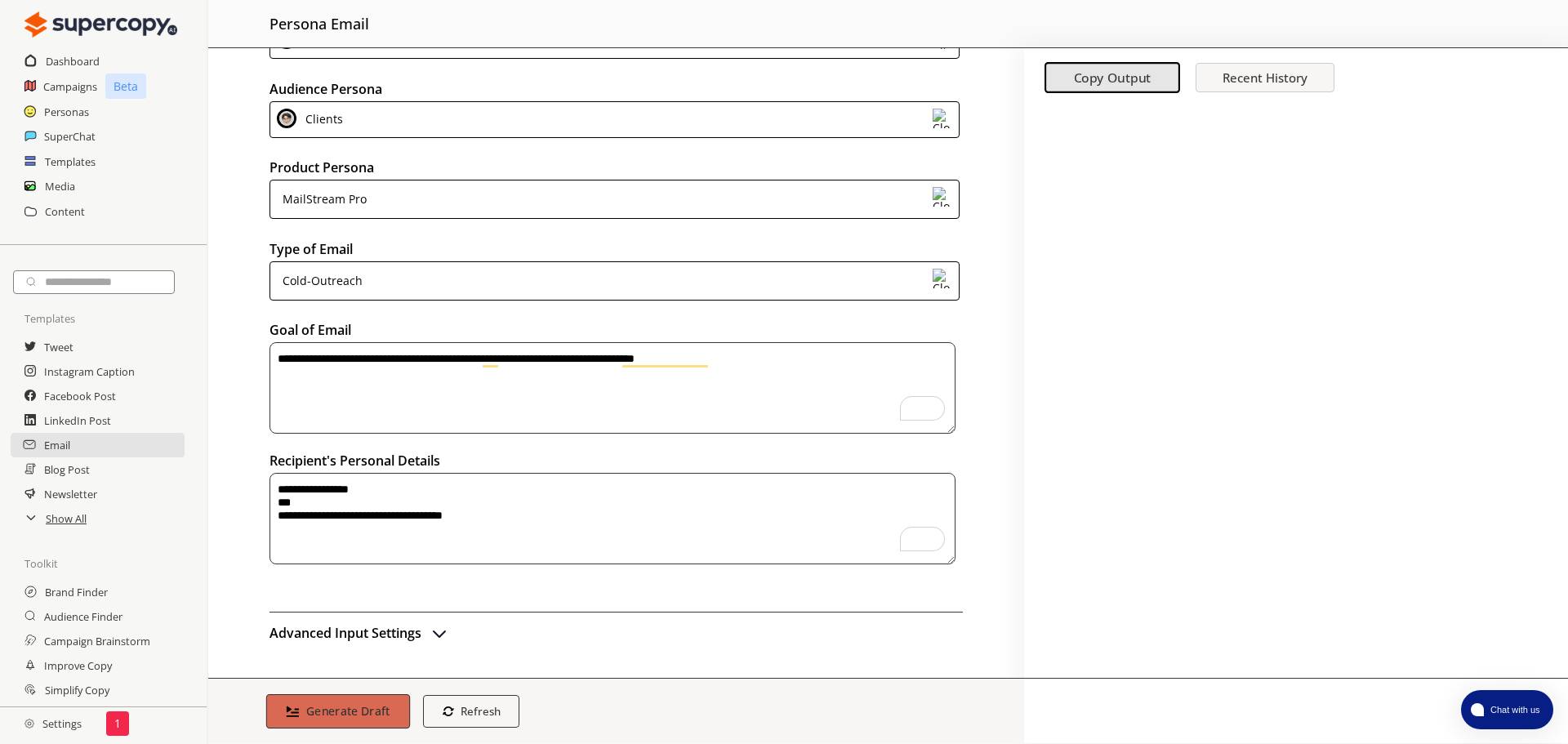
type textarea "**********"
click at [343, 718] on b "Generate Draft" at bounding box center [348, 711] width 84 height 15
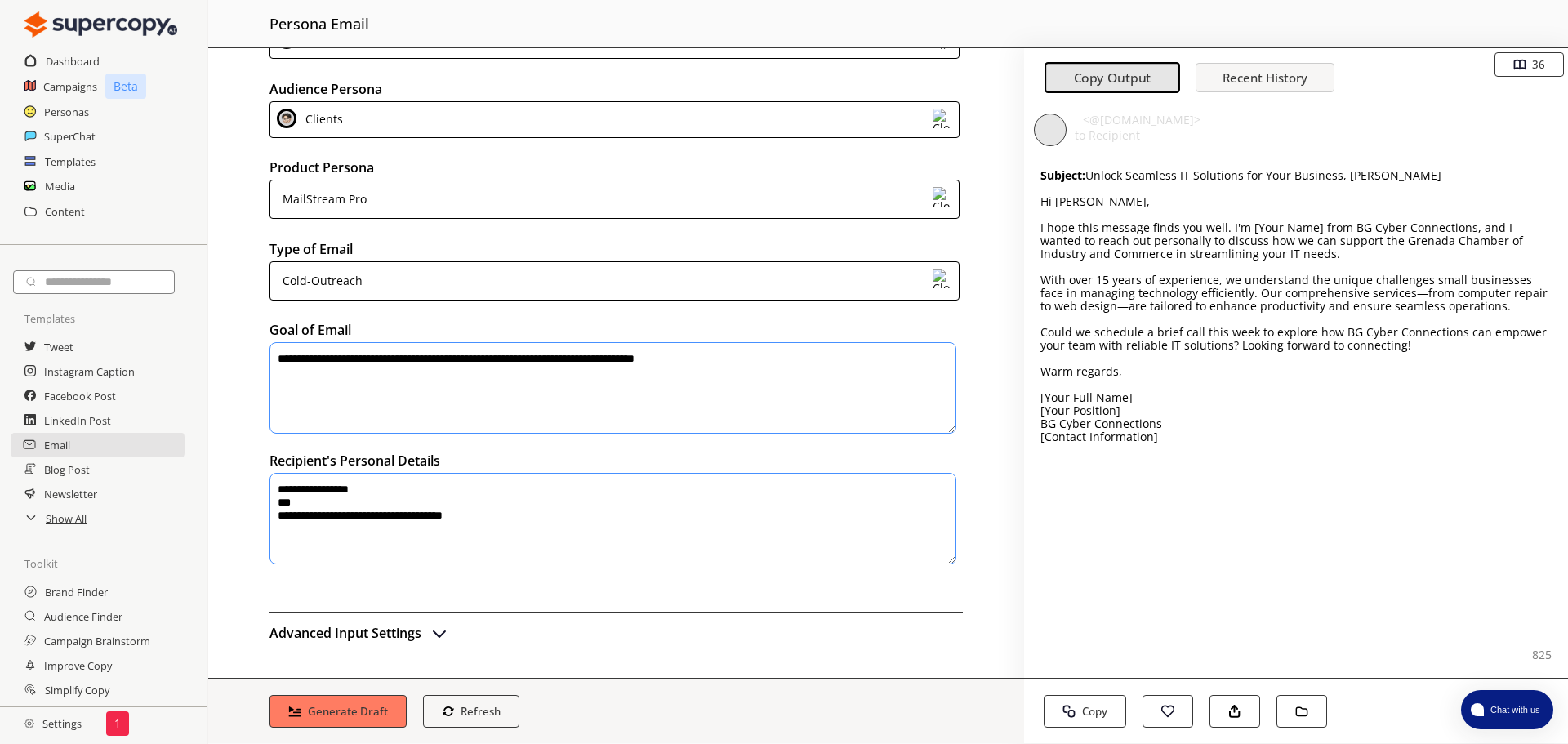
click at [530, 294] on div "Cold-Outreach" at bounding box center [615, 281] width 690 height 39
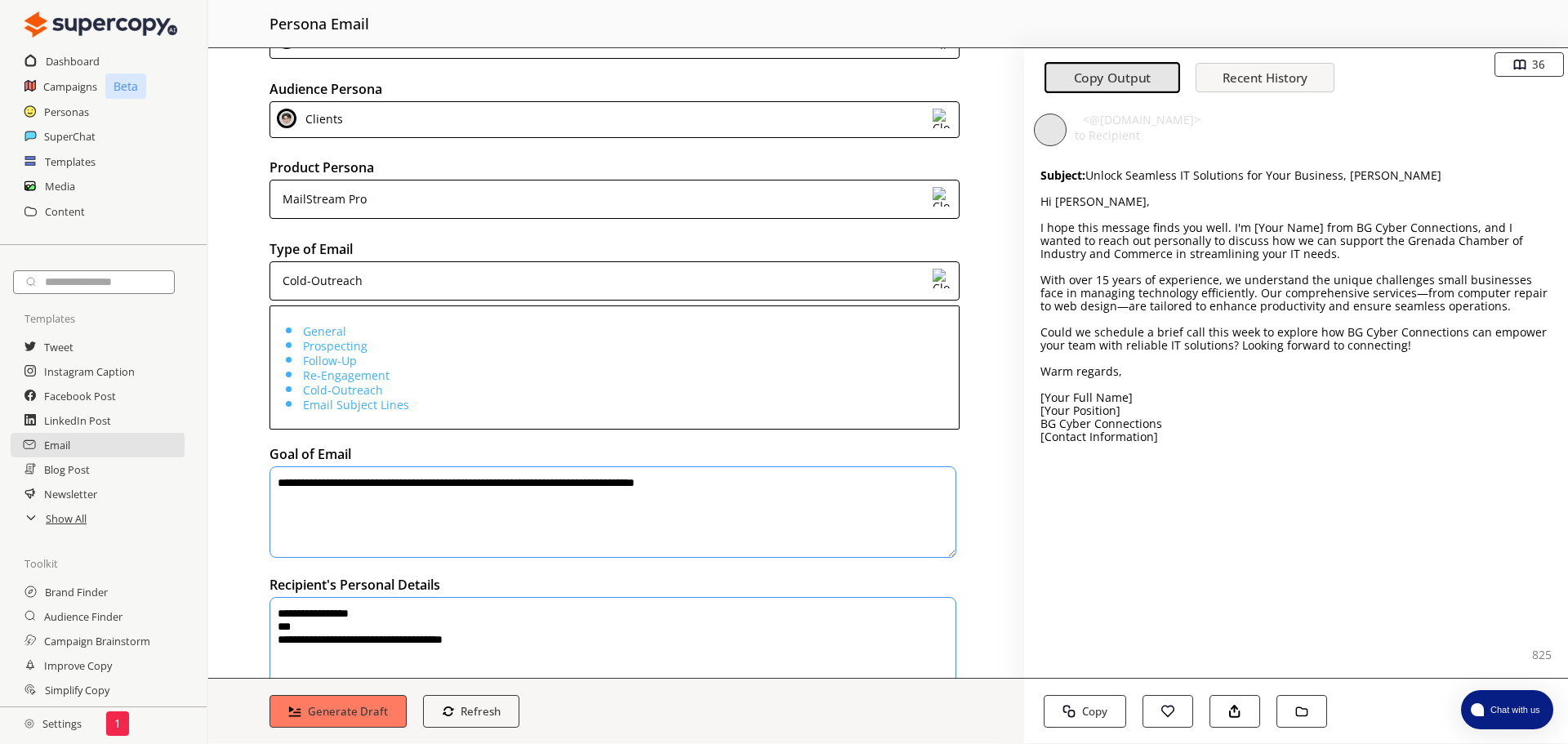
click at [433, 353] on li "Prospecting" at bounding box center [630, 345] width 656 height 14
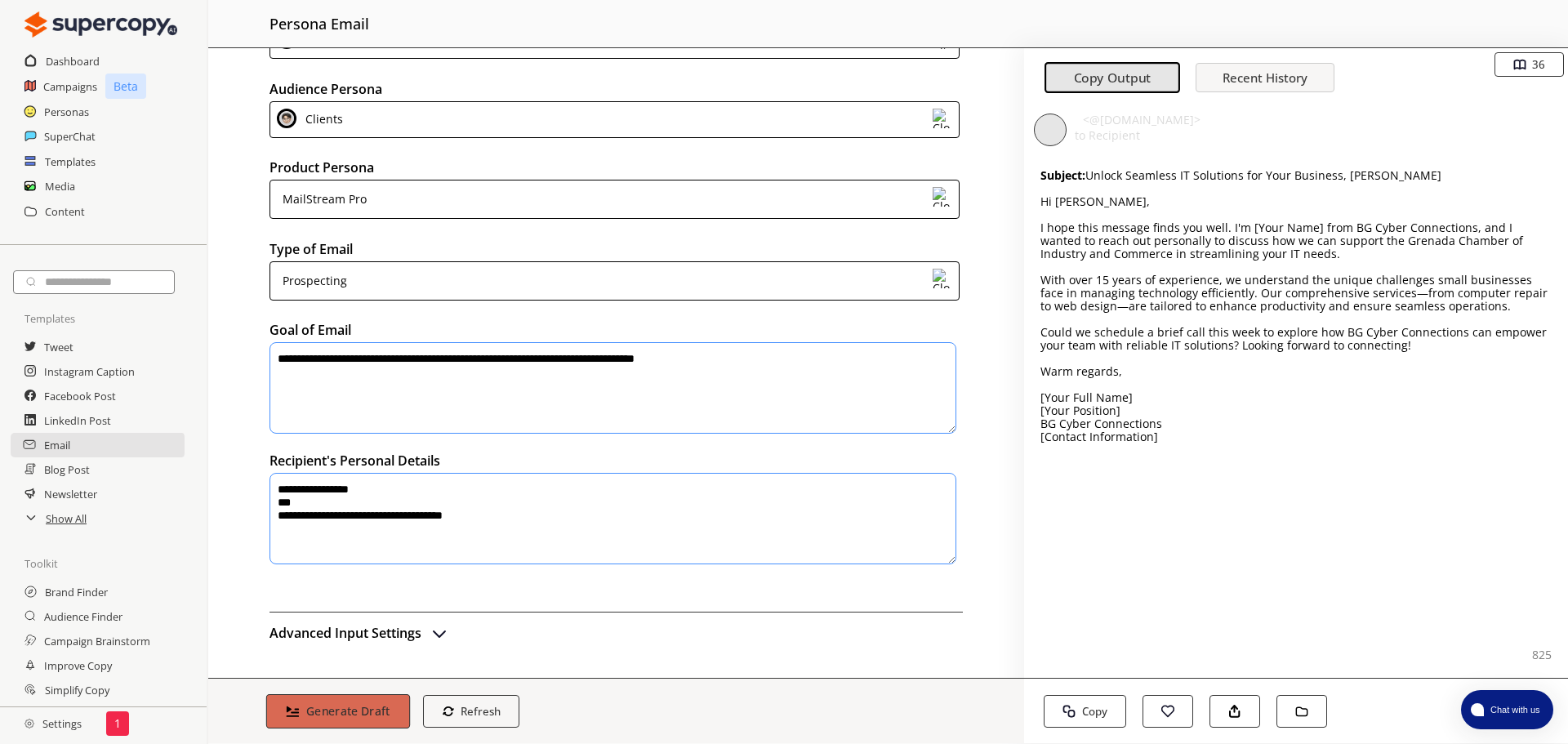
click at [362, 723] on button "Generate Draft" at bounding box center [338, 712] width 144 height 34
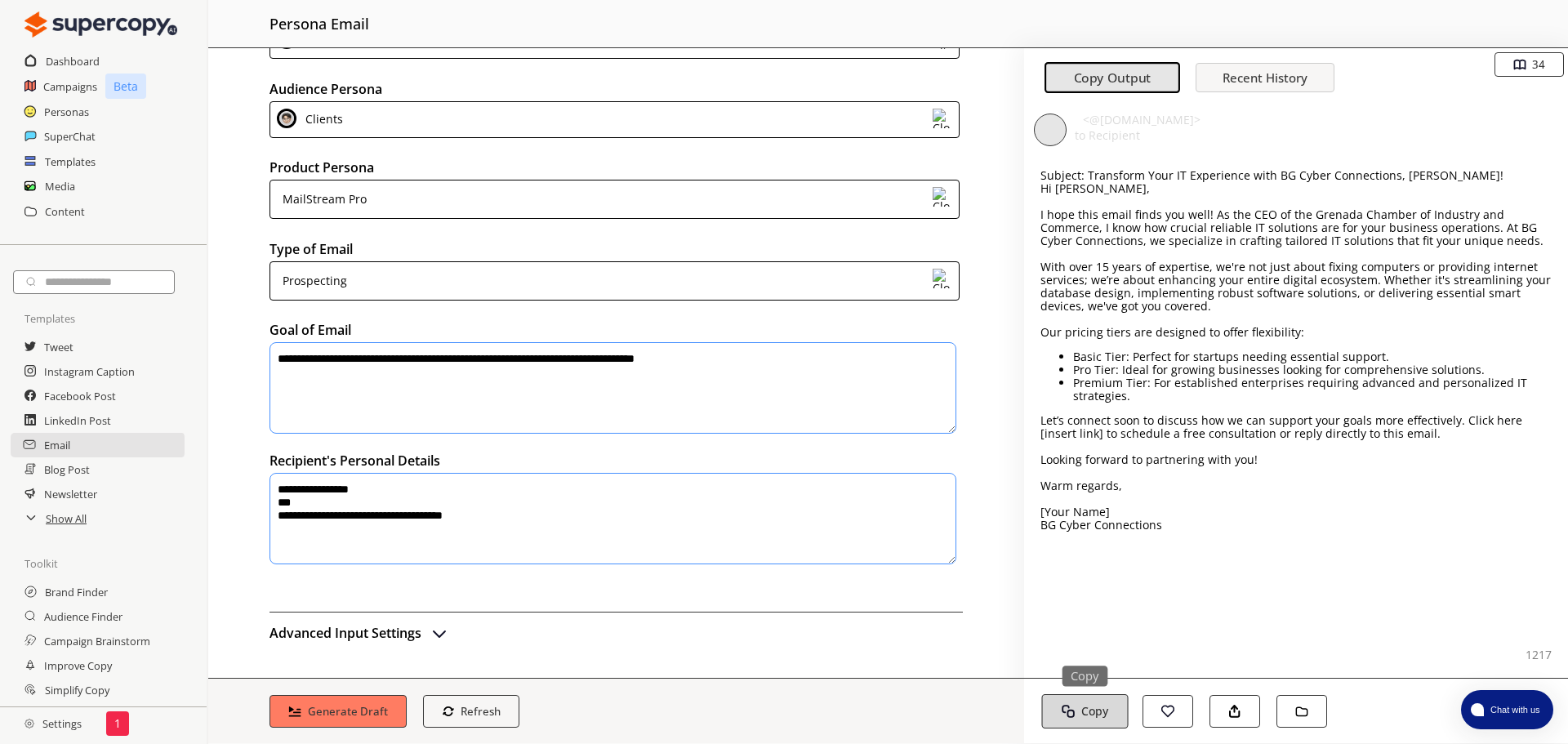
click at [1081, 701] on button "Copy Copy" at bounding box center [1085, 712] width 86 height 34
